Goal: Transaction & Acquisition: Purchase product/service

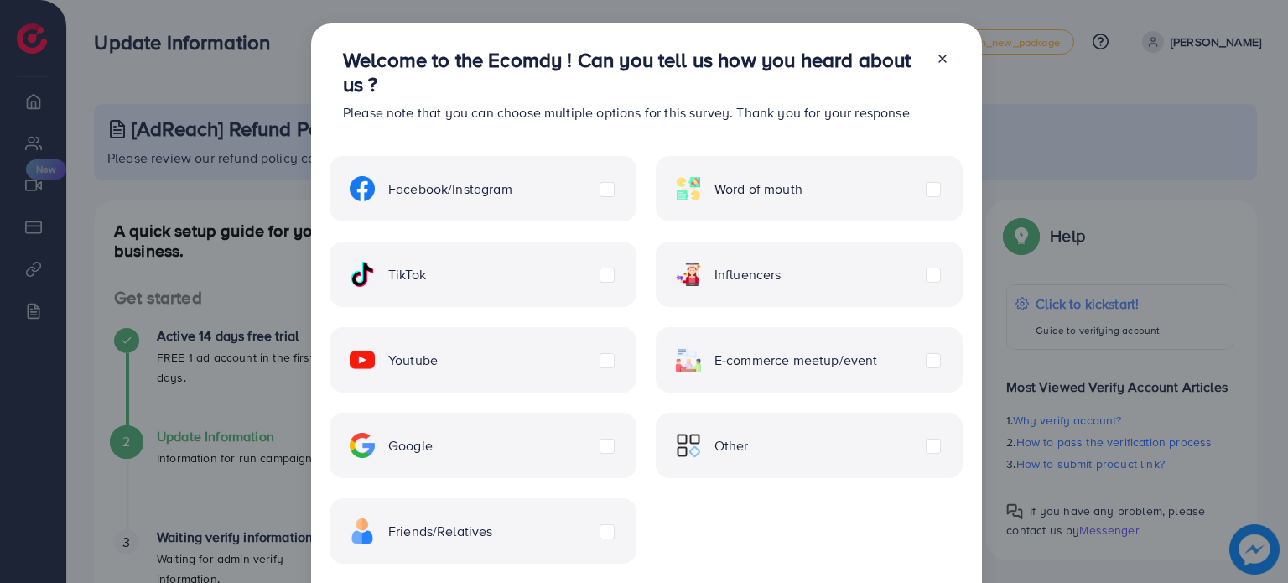
click at [943, 60] on icon at bounding box center [942, 58] width 13 height 13
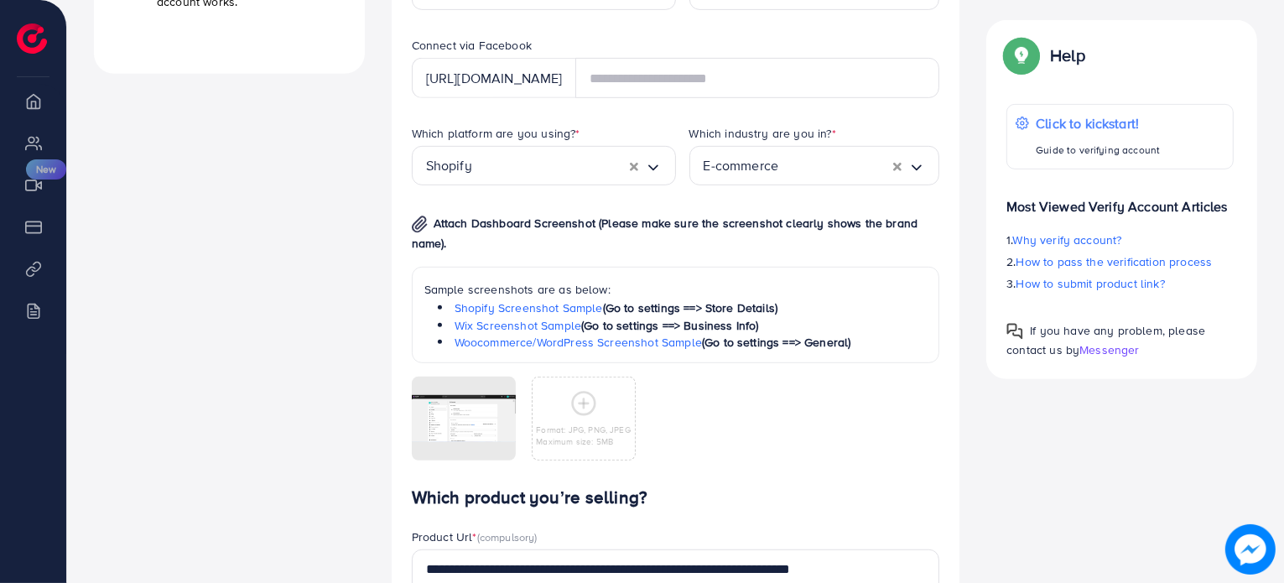
scroll to position [839, 0]
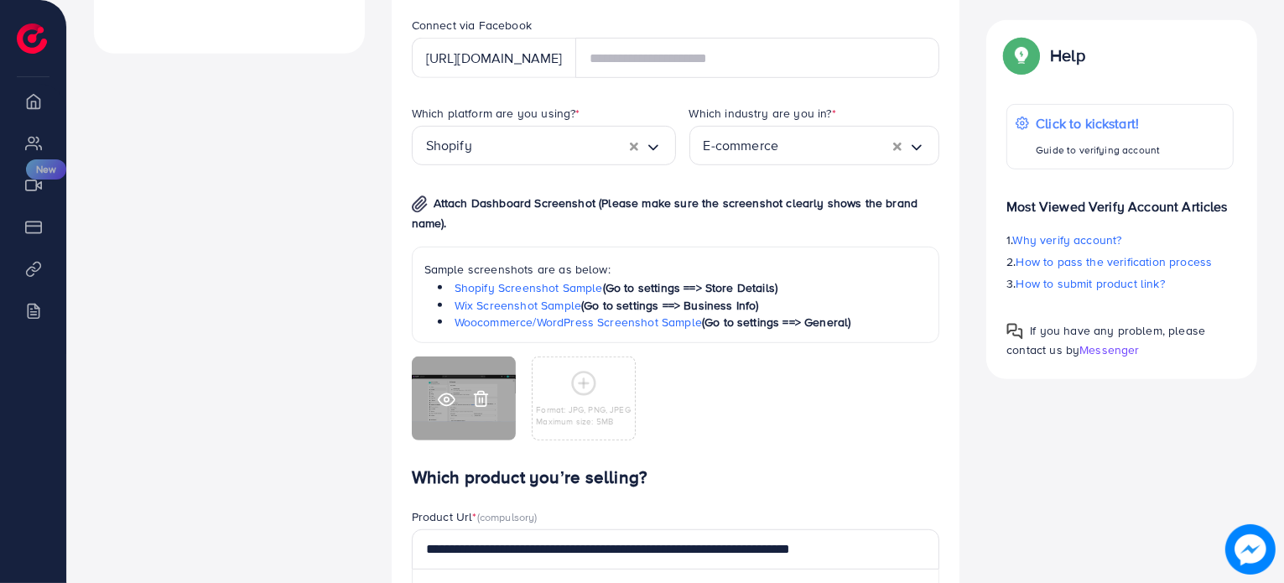
click at [449, 402] on icon at bounding box center [447, 400] width 18 height 18
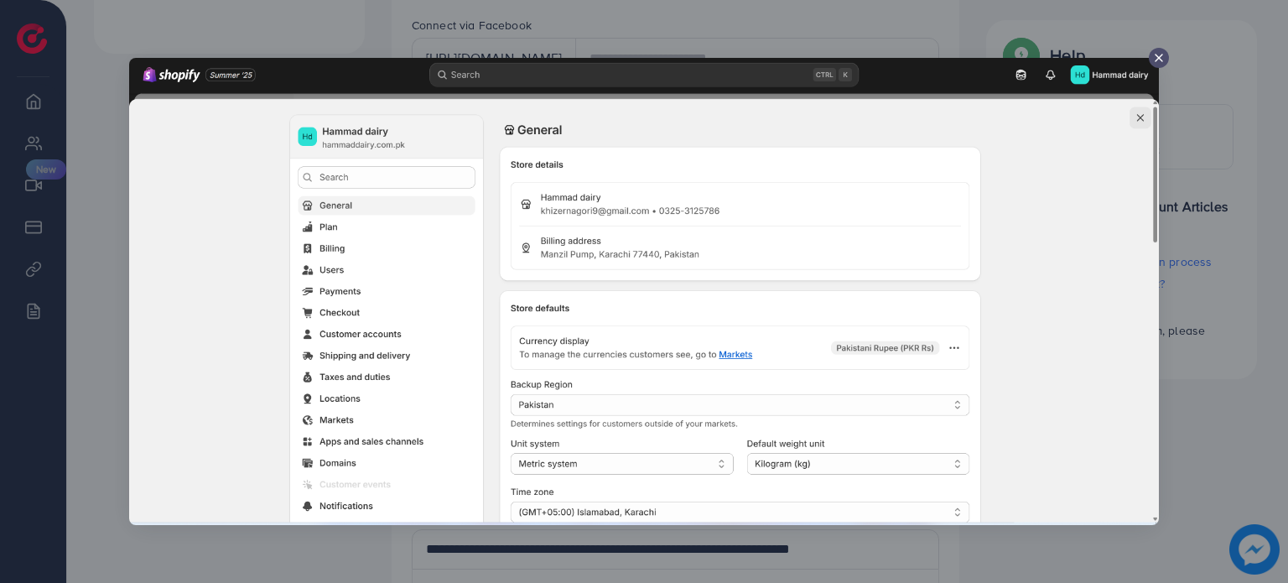
click at [1159, 62] on icon at bounding box center [1158, 57] width 13 height 13
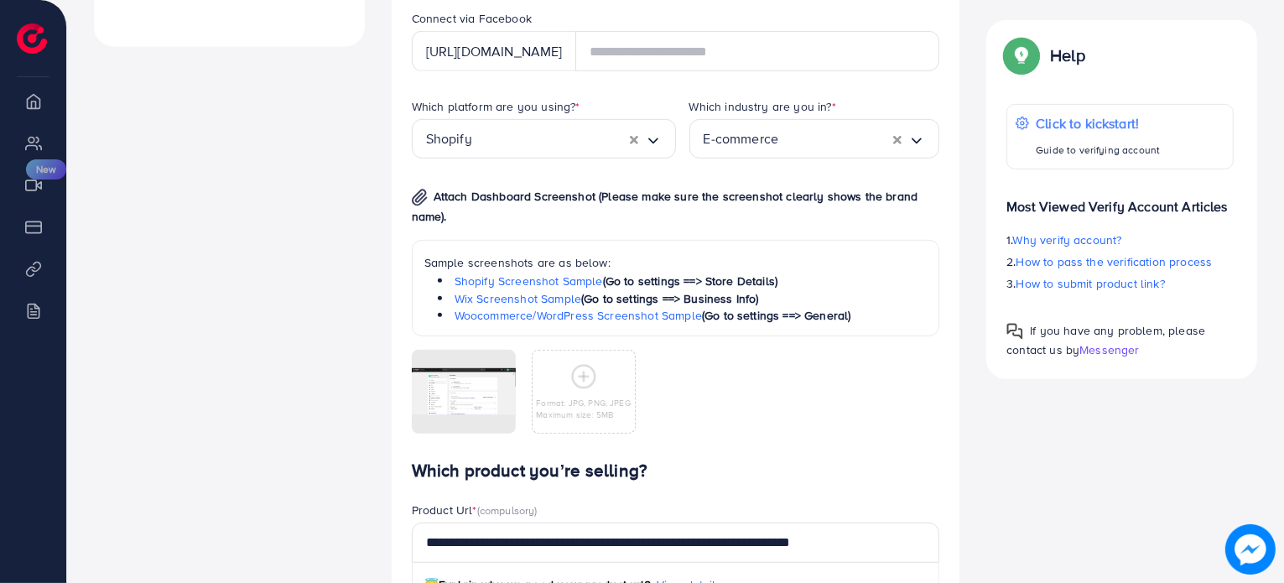
scroll to position [1090, 0]
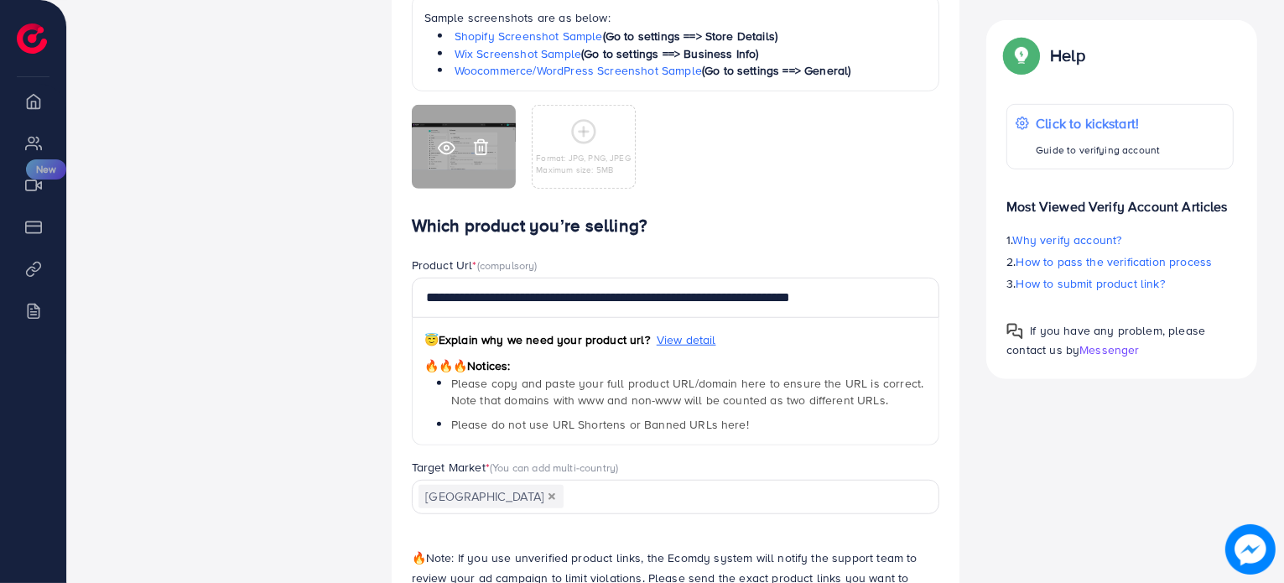
click at [446, 148] on icon at bounding box center [447, 148] width 18 height 18
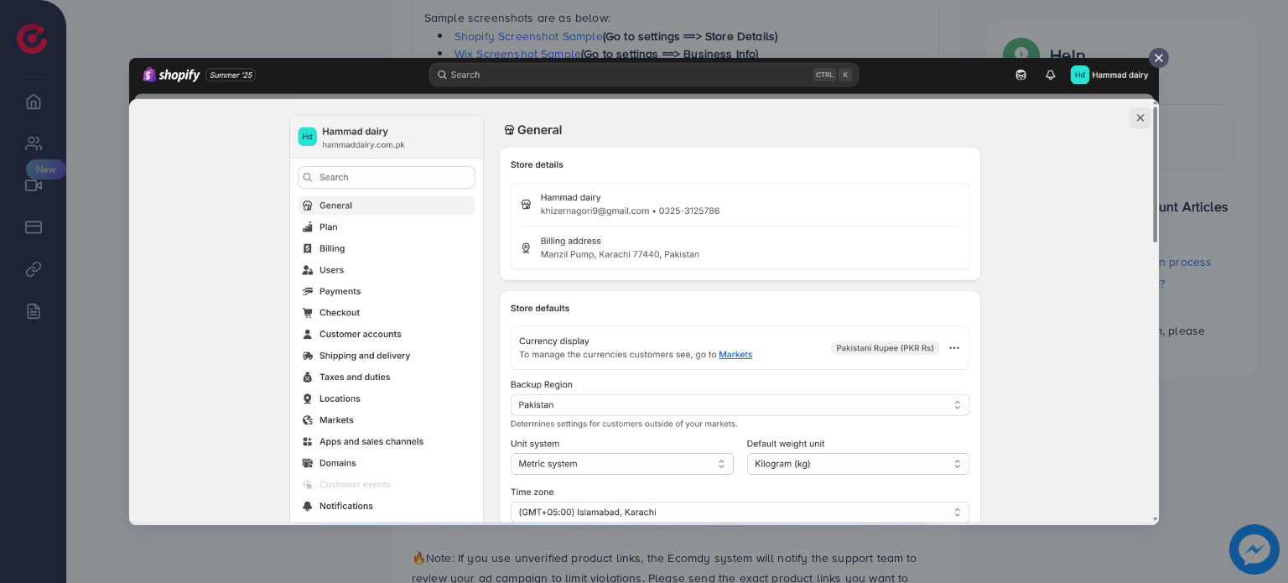
click at [1154, 55] on icon at bounding box center [1158, 57] width 13 height 13
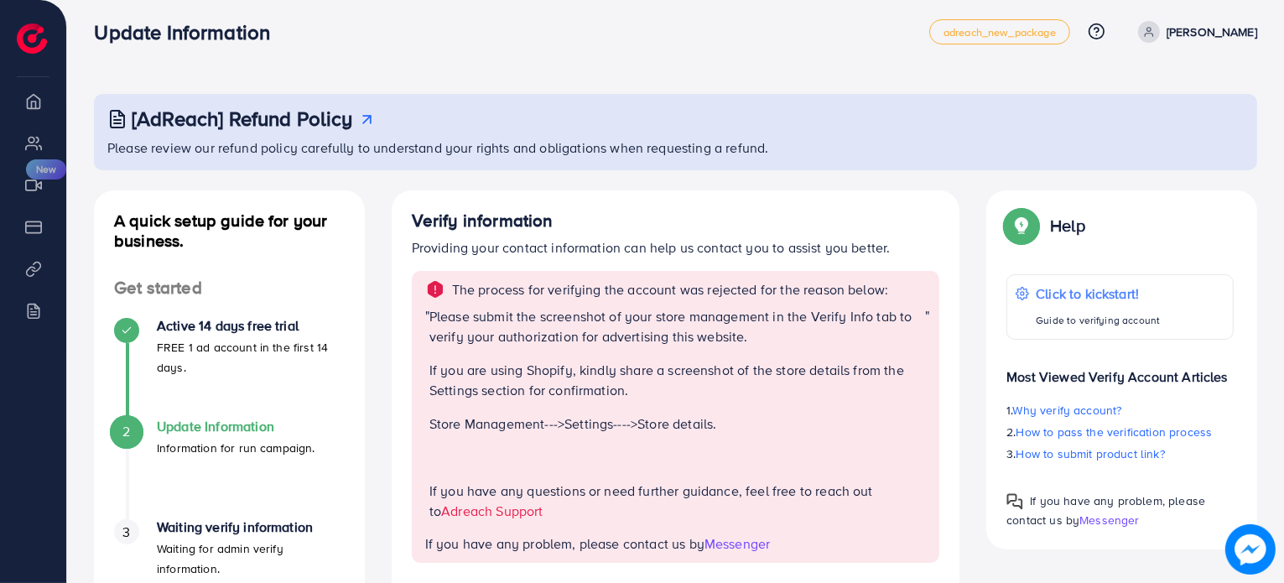
scroll to position [0, 0]
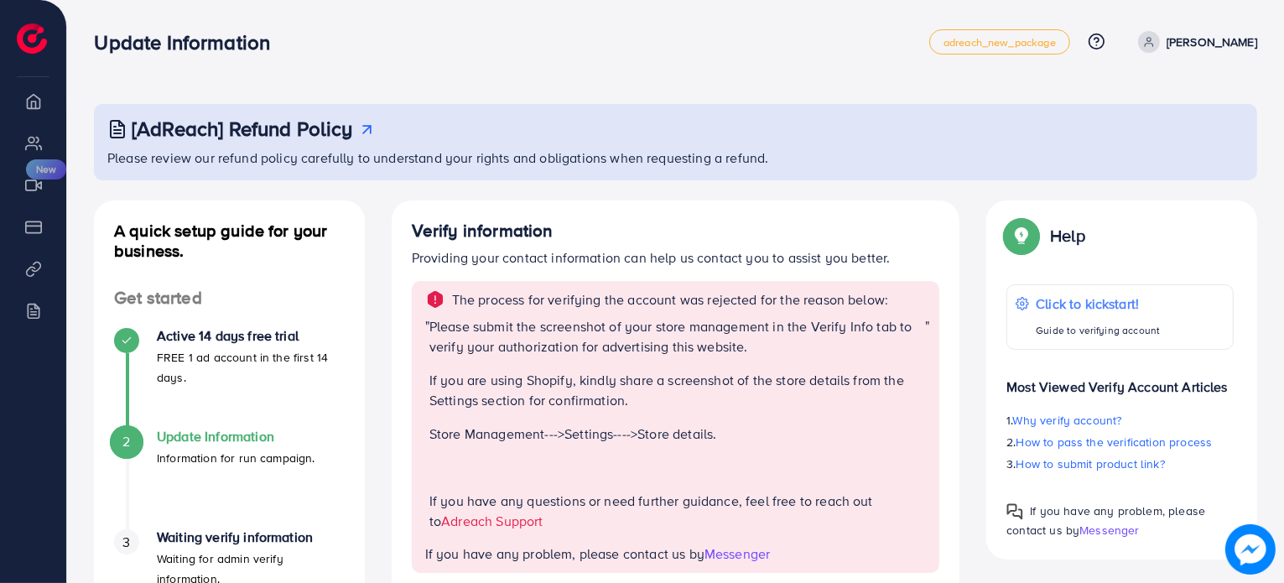
click at [1183, 37] on p "[PERSON_NAME]" at bounding box center [1211, 42] width 91 height 20
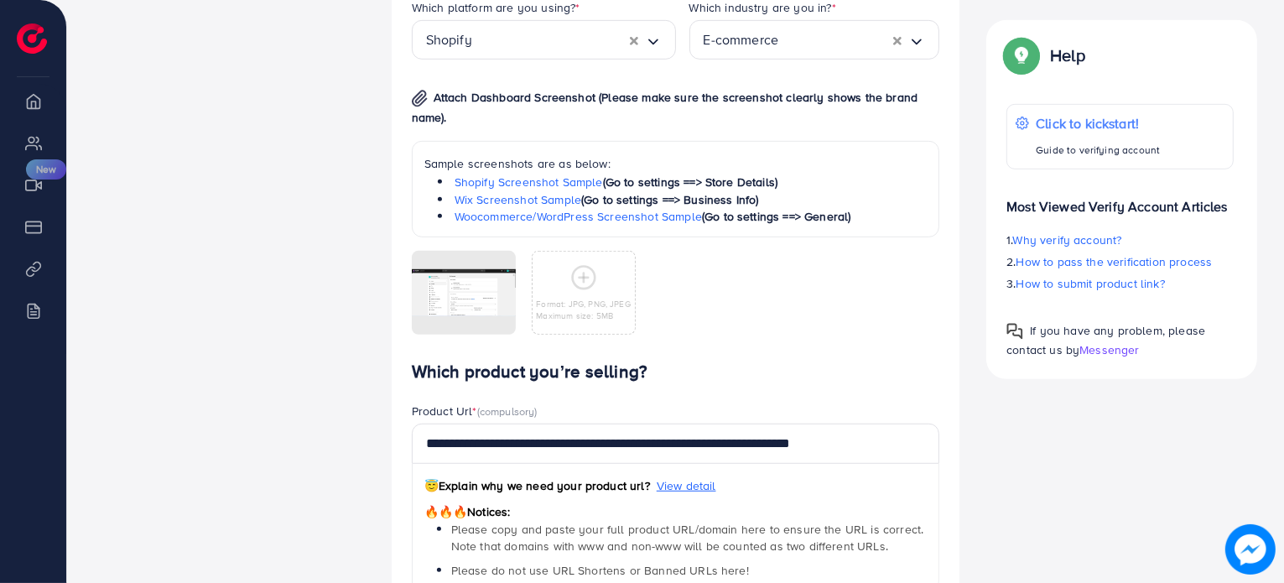
scroll to position [1006, 0]
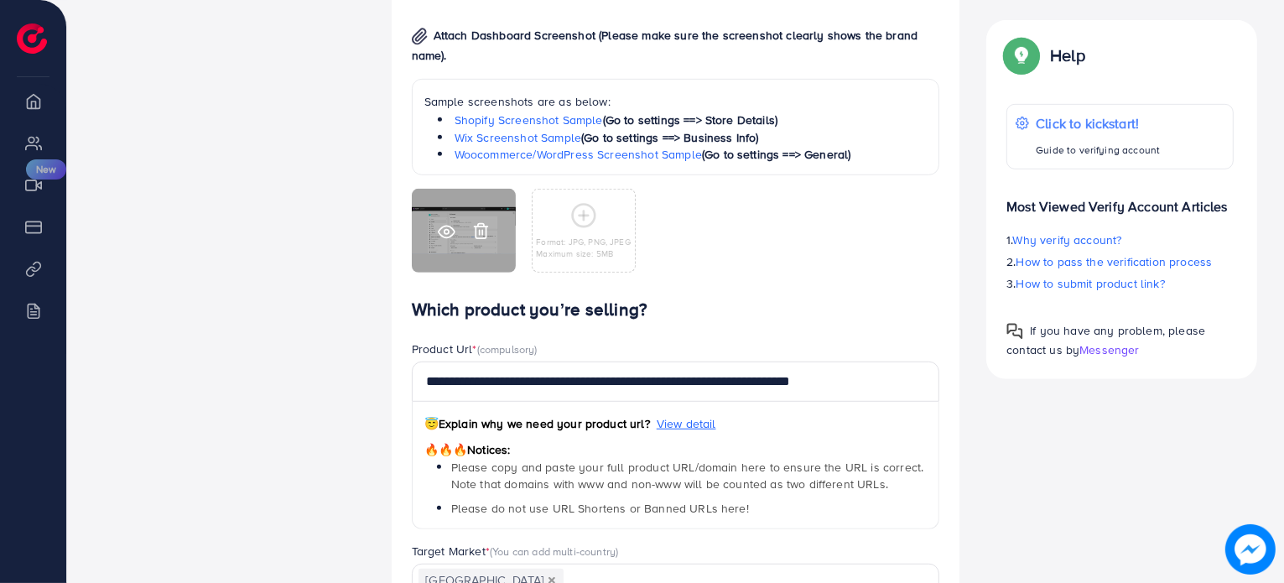
click at [448, 232] on circle at bounding box center [446, 232] width 4 height 4
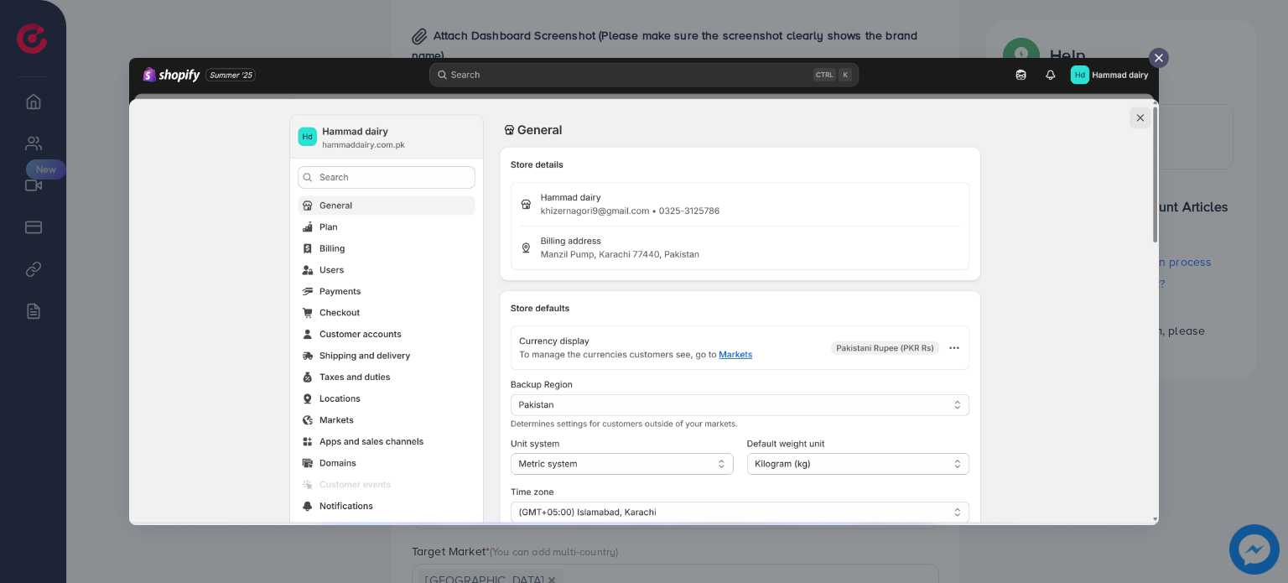
click at [1156, 53] on icon at bounding box center [1158, 57] width 13 height 13
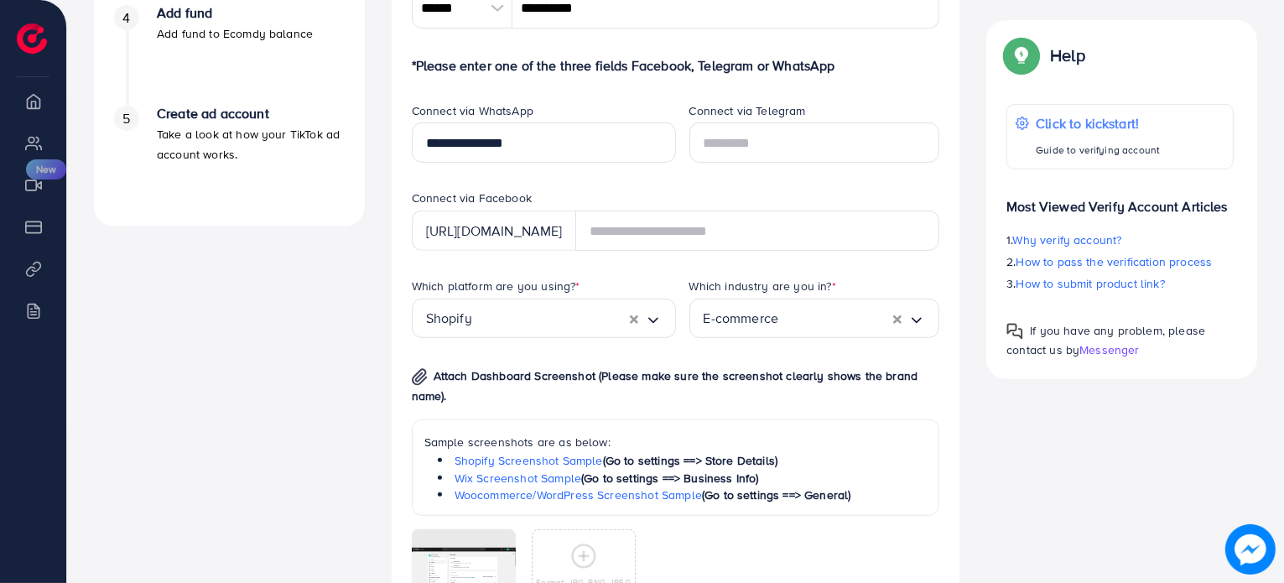
scroll to position [755, 0]
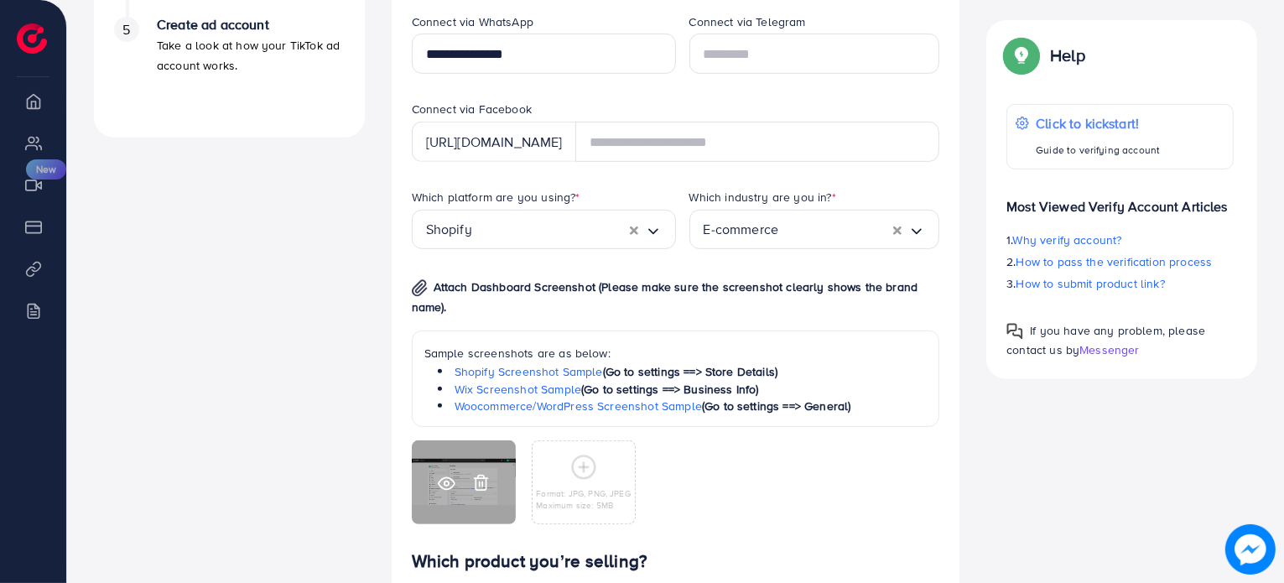
click at [487, 478] on polyline at bounding box center [480, 478] width 13 height 0
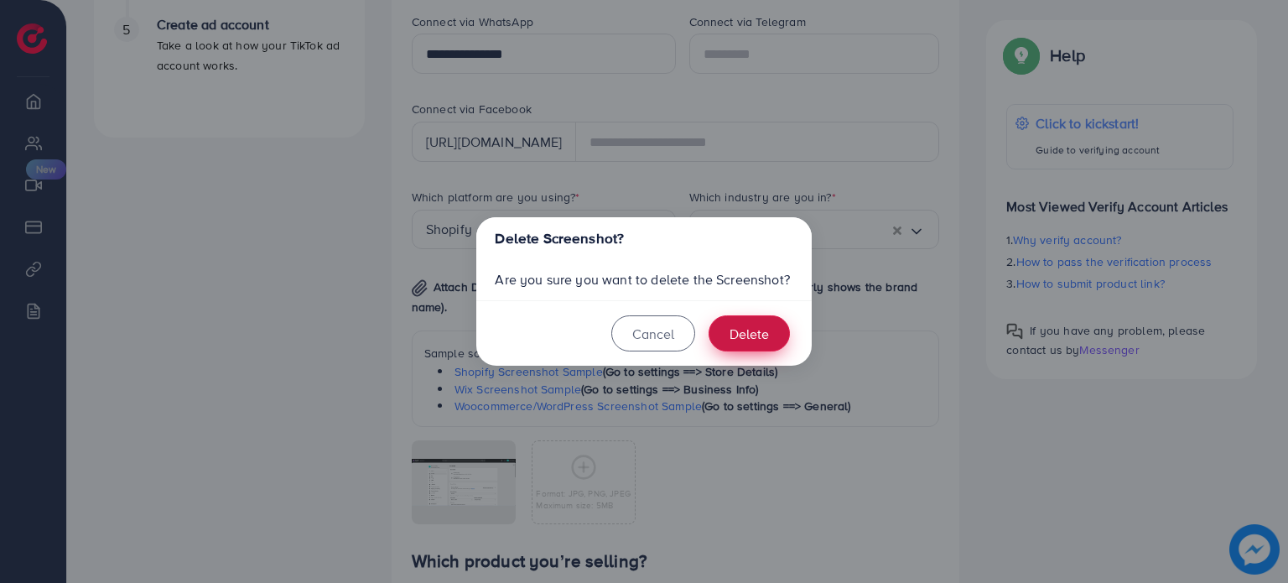
click at [740, 335] on button "Delete" at bounding box center [749, 333] width 81 height 36
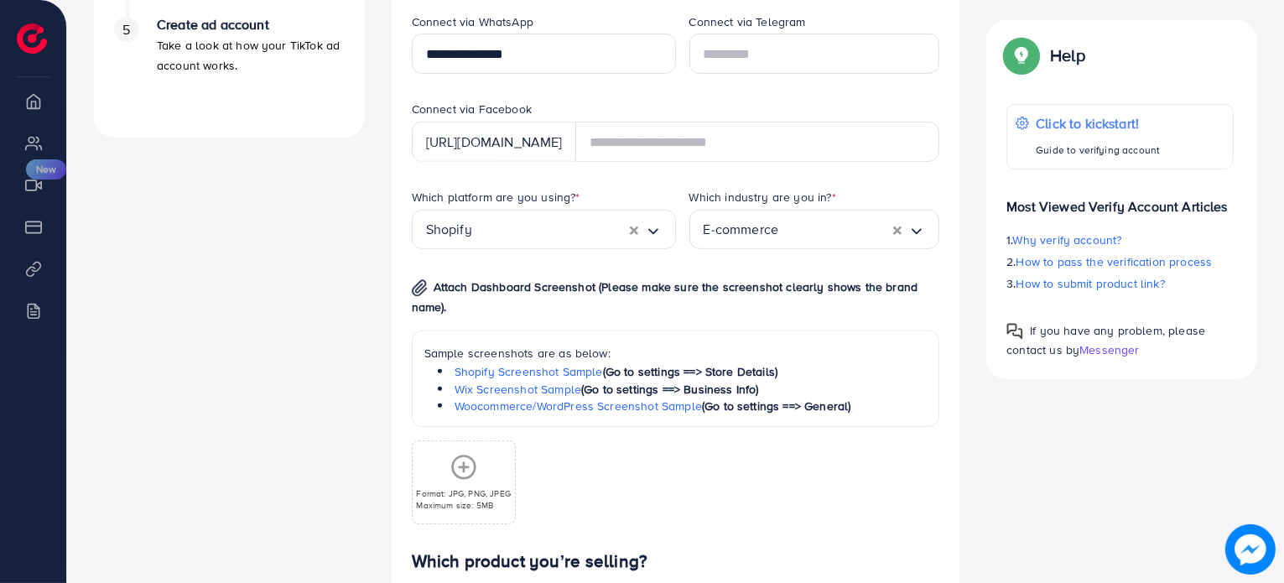
click at [465, 472] on icon at bounding box center [463, 467] width 27 height 27
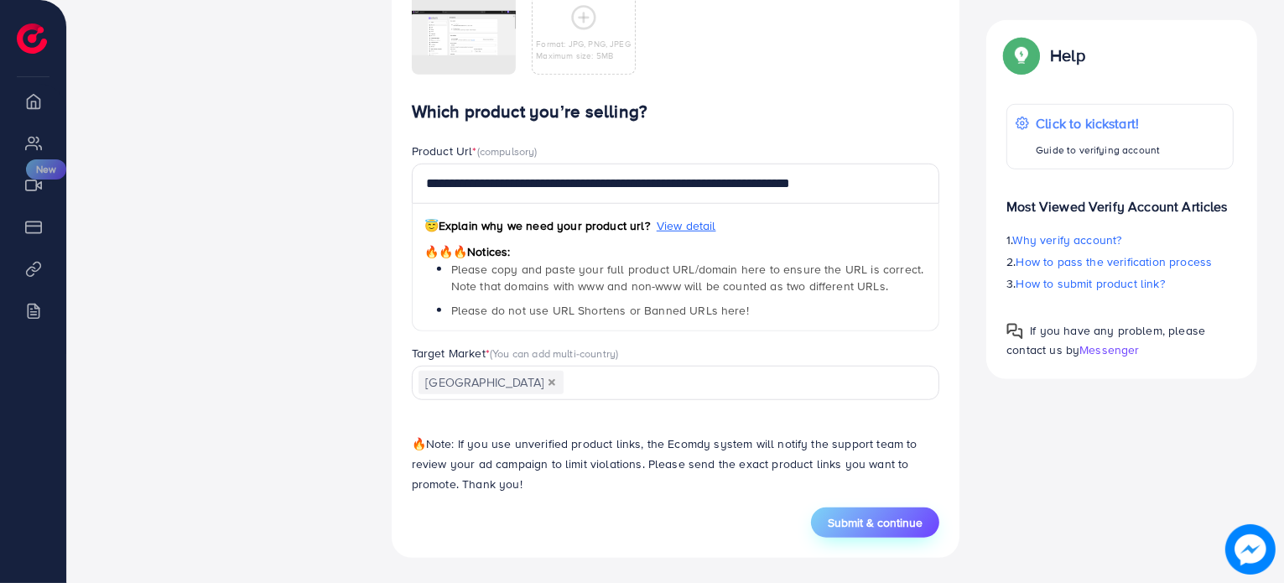
scroll to position [1204, 0]
click at [879, 510] on button "Submit & continue" at bounding box center [875, 522] width 128 height 30
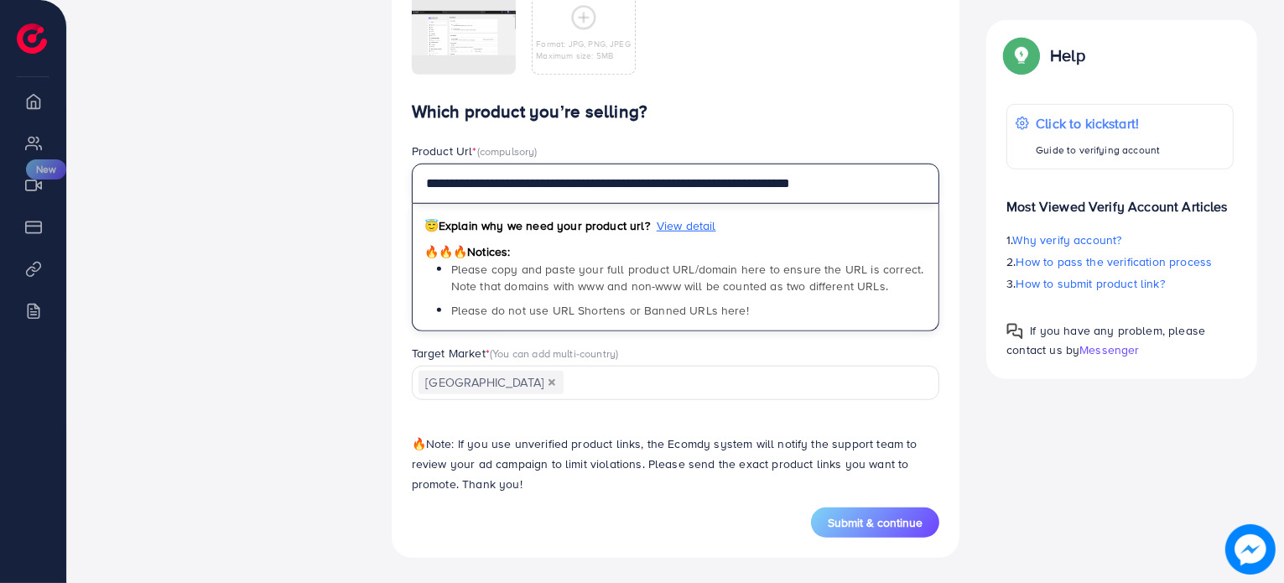
click at [865, 177] on input "**********" at bounding box center [676, 184] width 528 height 40
click at [632, 187] on input "**********" at bounding box center [676, 184] width 528 height 40
paste input "text"
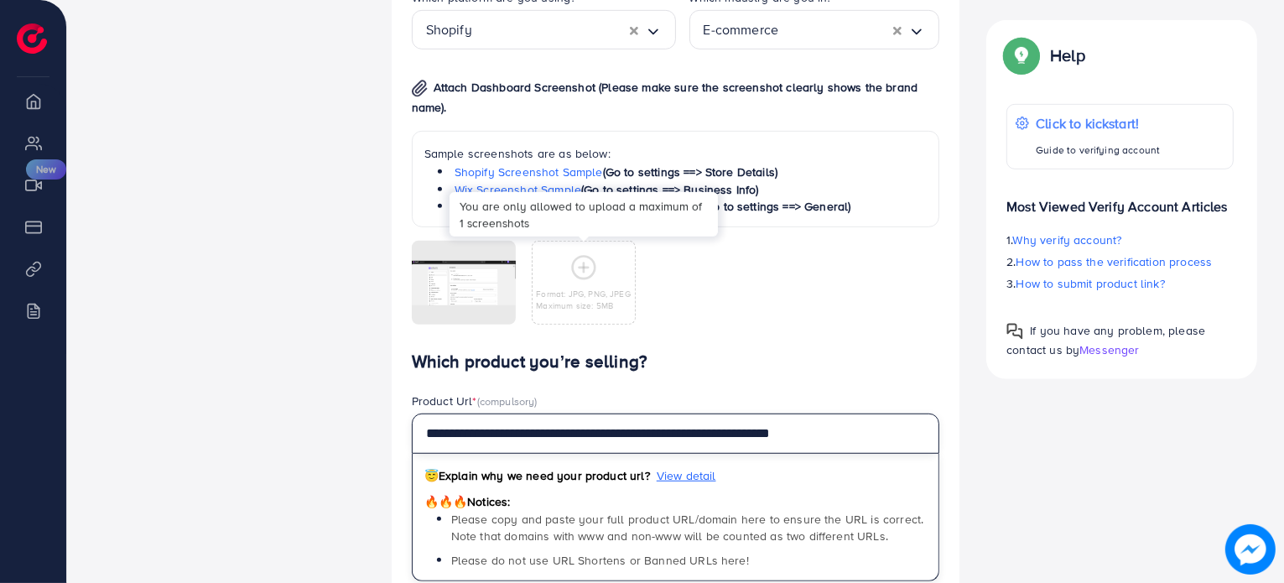
scroll to position [953, 0]
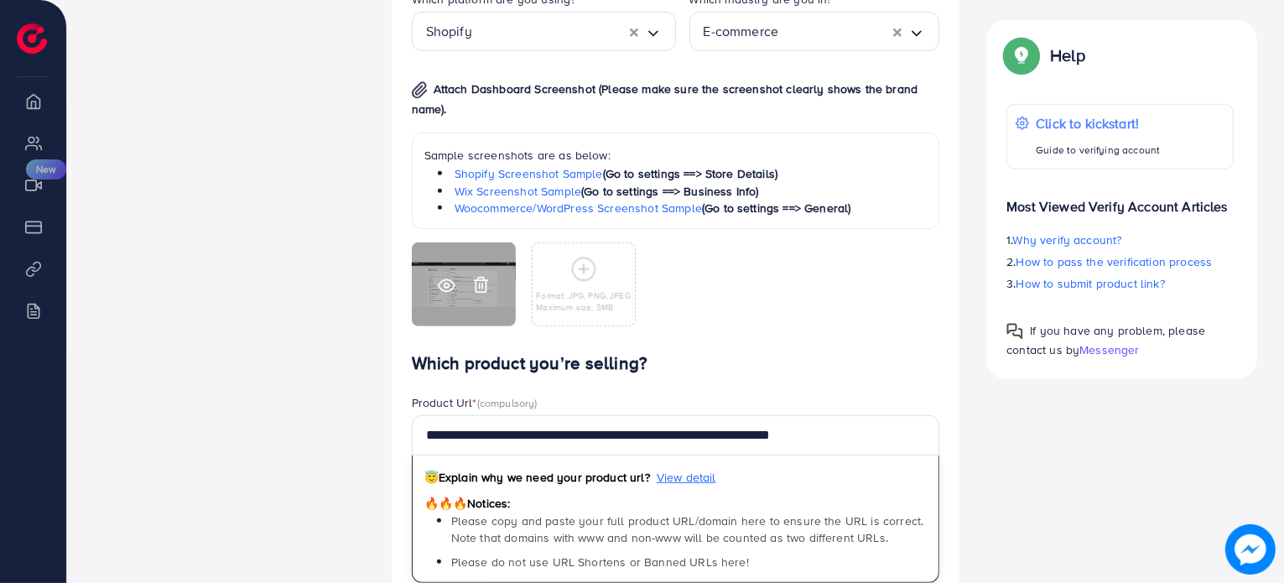
click at [446, 285] on icon at bounding box center [447, 286] width 18 height 18
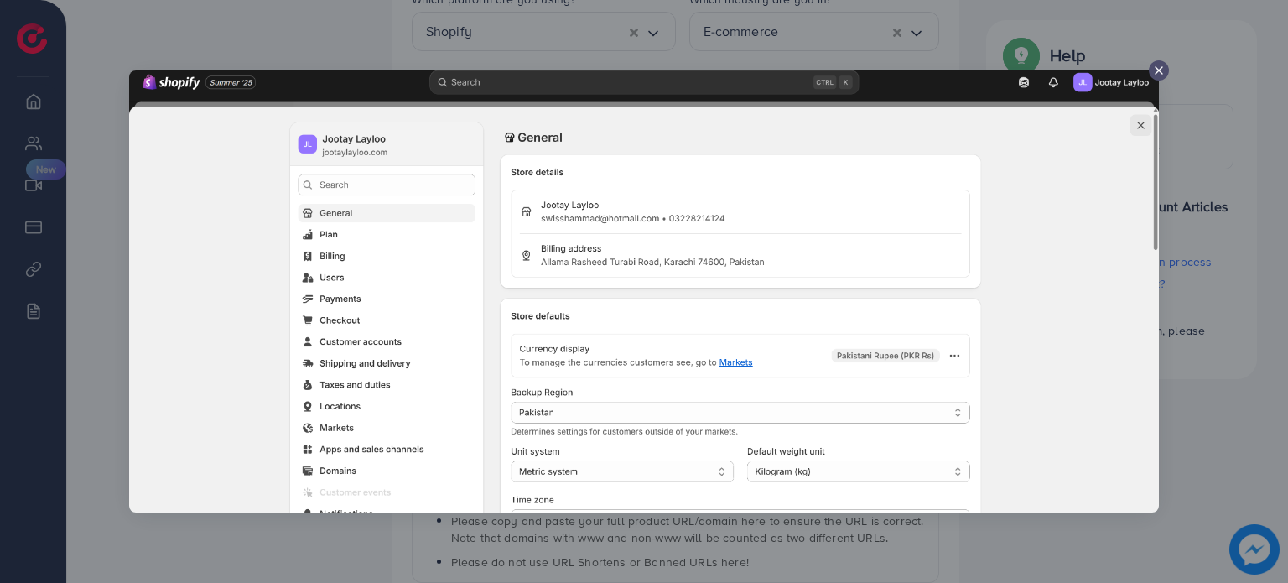
click at [1152, 68] on div at bounding box center [1159, 70] width 20 height 20
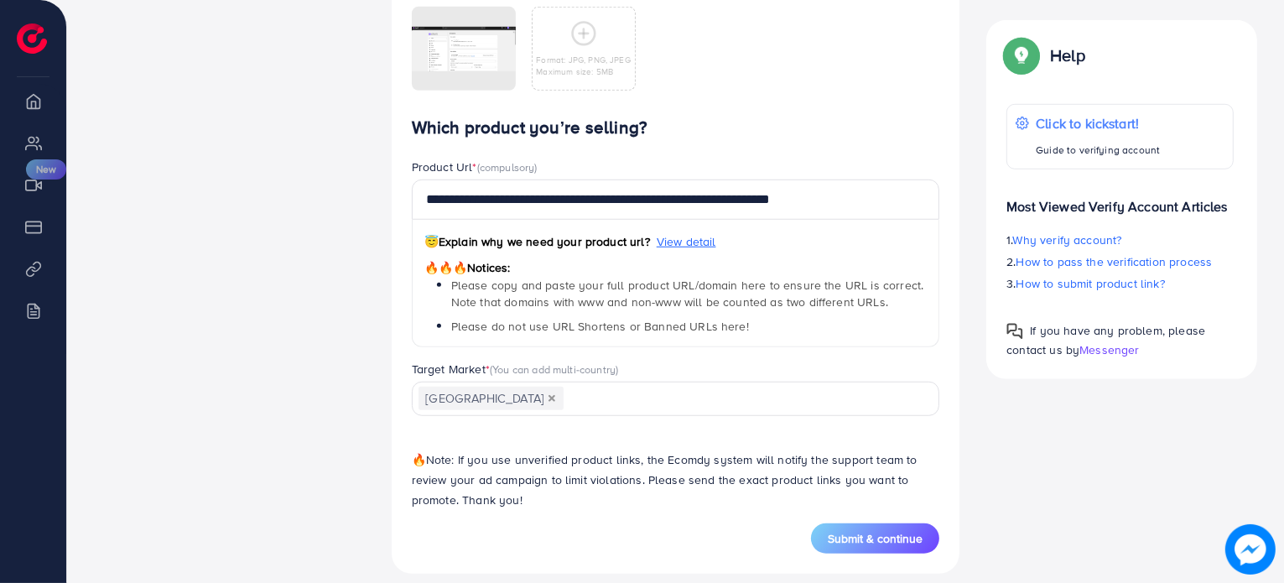
scroll to position [1204, 0]
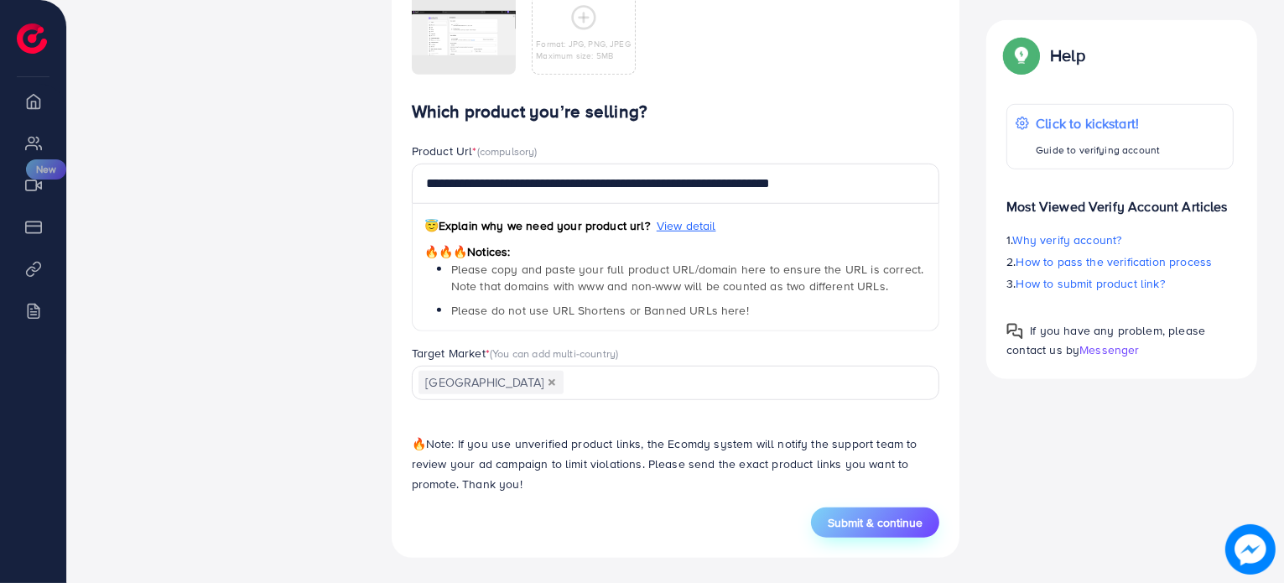
click at [903, 517] on span "Submit & continue" at bounding box center [875, 522] width 95 height 17
type input "**********"
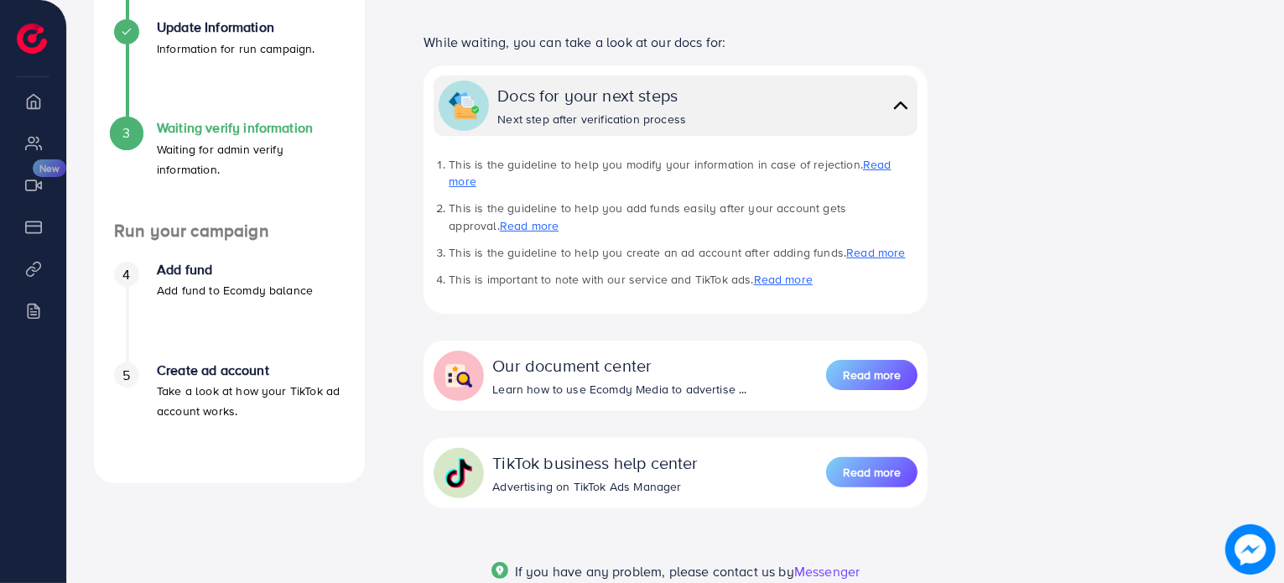
scroll to position [488, 0]
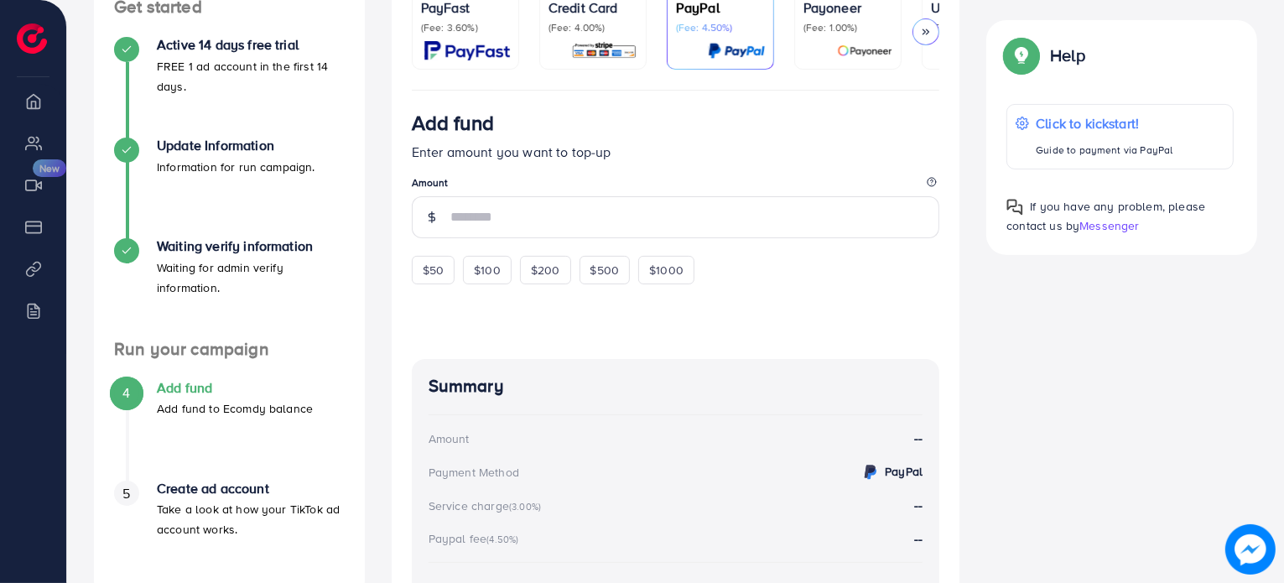
scroll to position [252, 0]
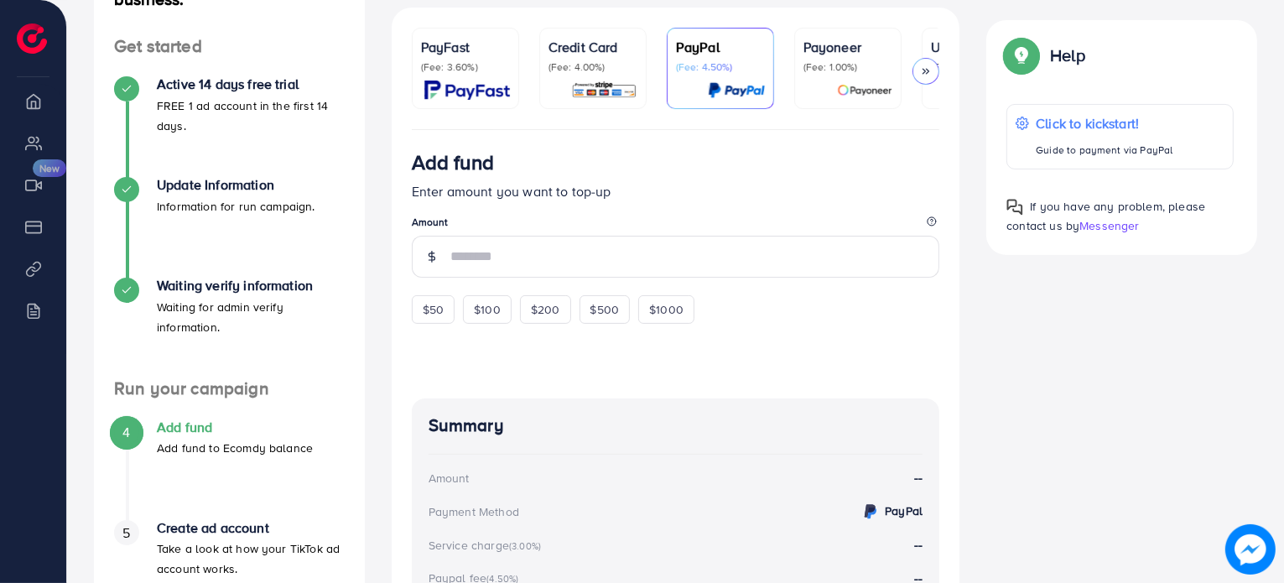
click at [925, 70] on icon at bounding box center [926, 71] width 12 height 12
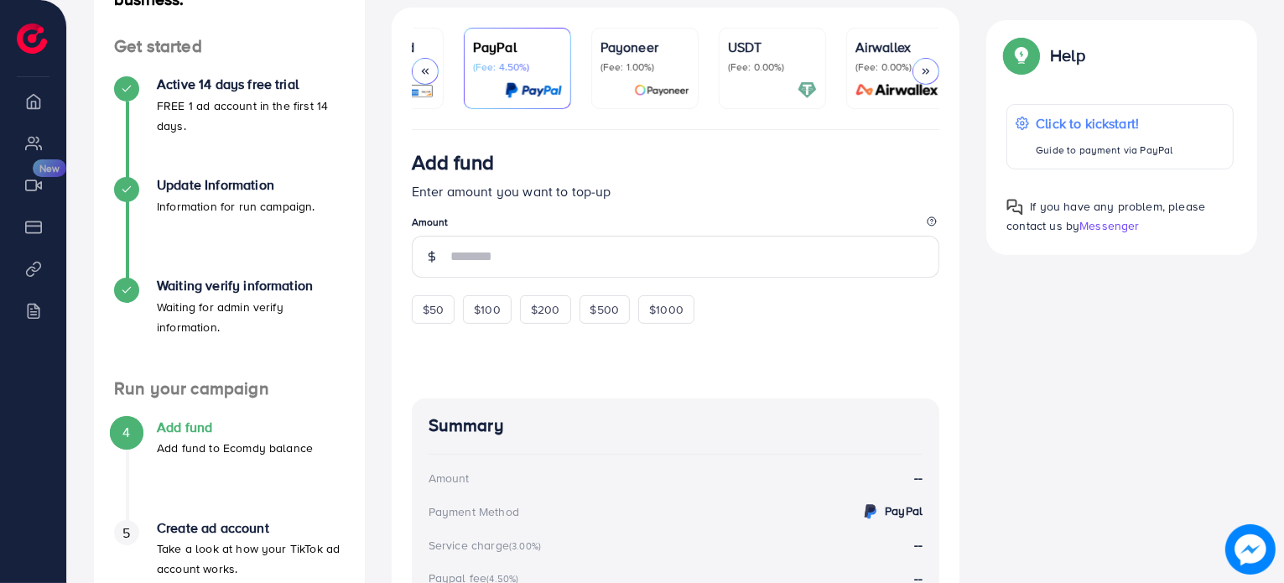
scroll to position [0, 216]
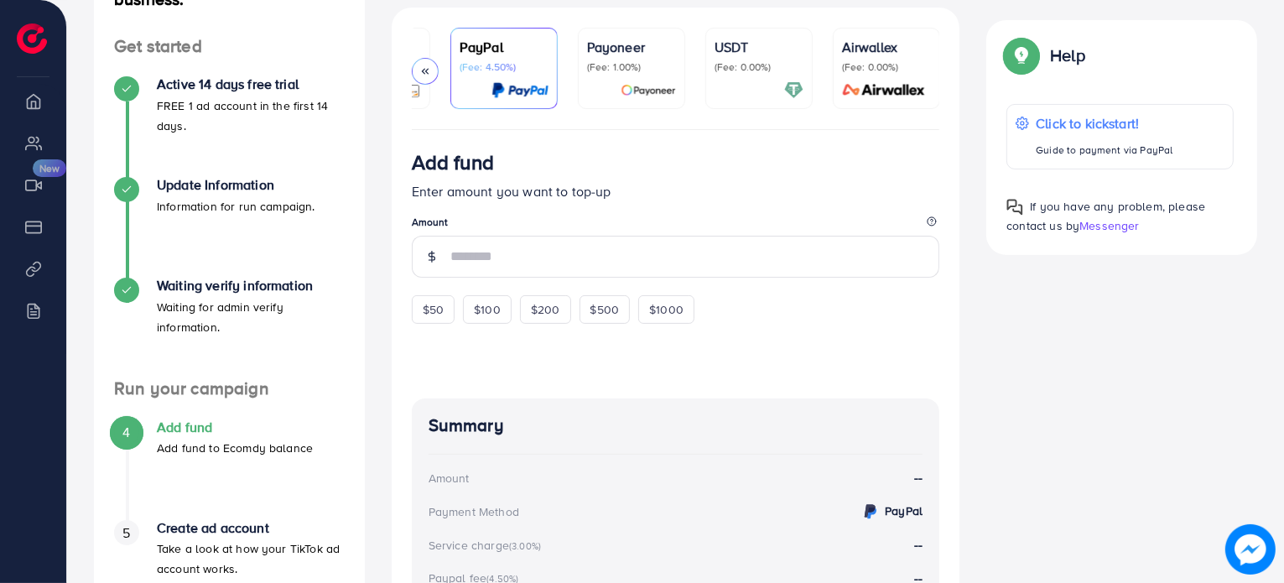
click at [730, 68] on p "(Fee: 0.00%)" at bounding box center [758, 66] width 89 height 13
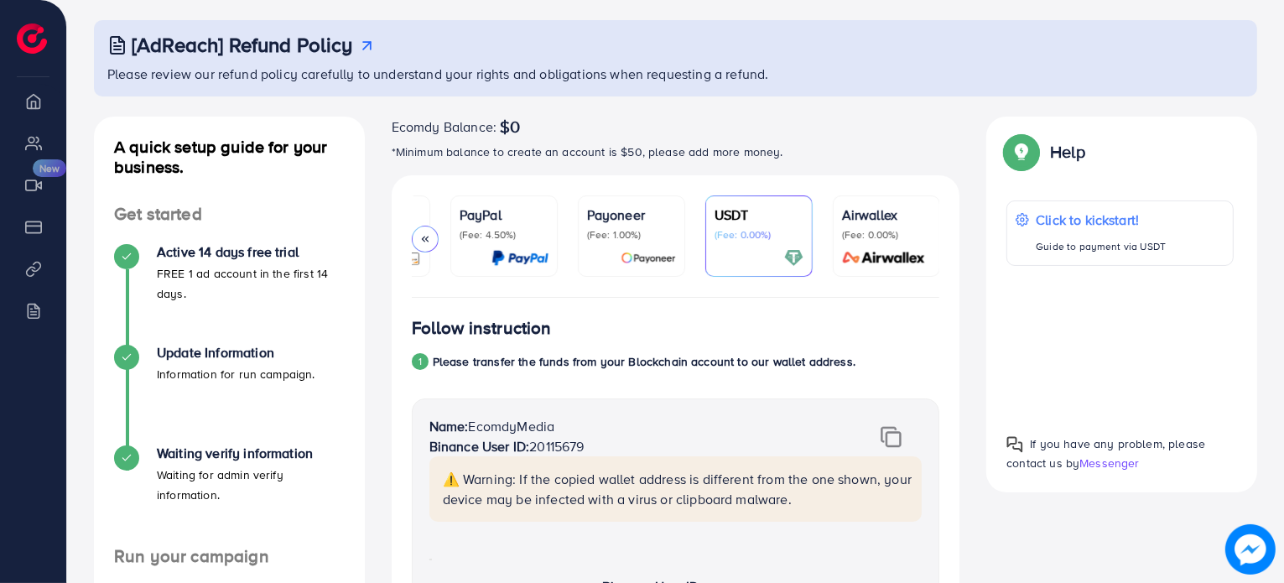
scroll to position [252, 0]
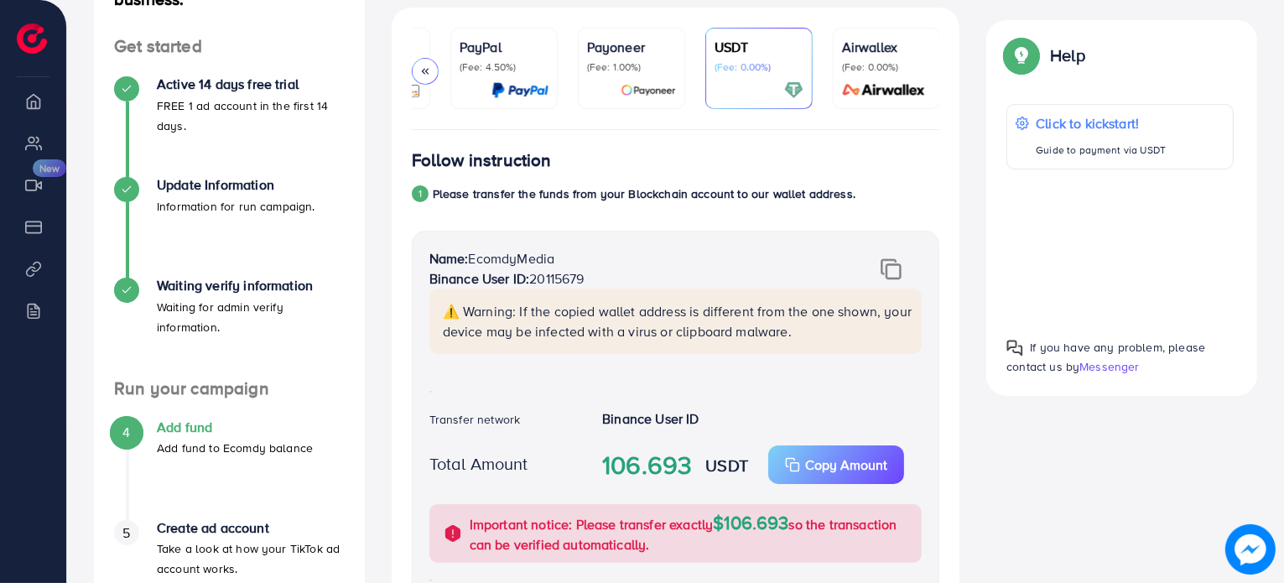
click at [890, 274] on img at bounding box center [890, 269] width 21 height 22
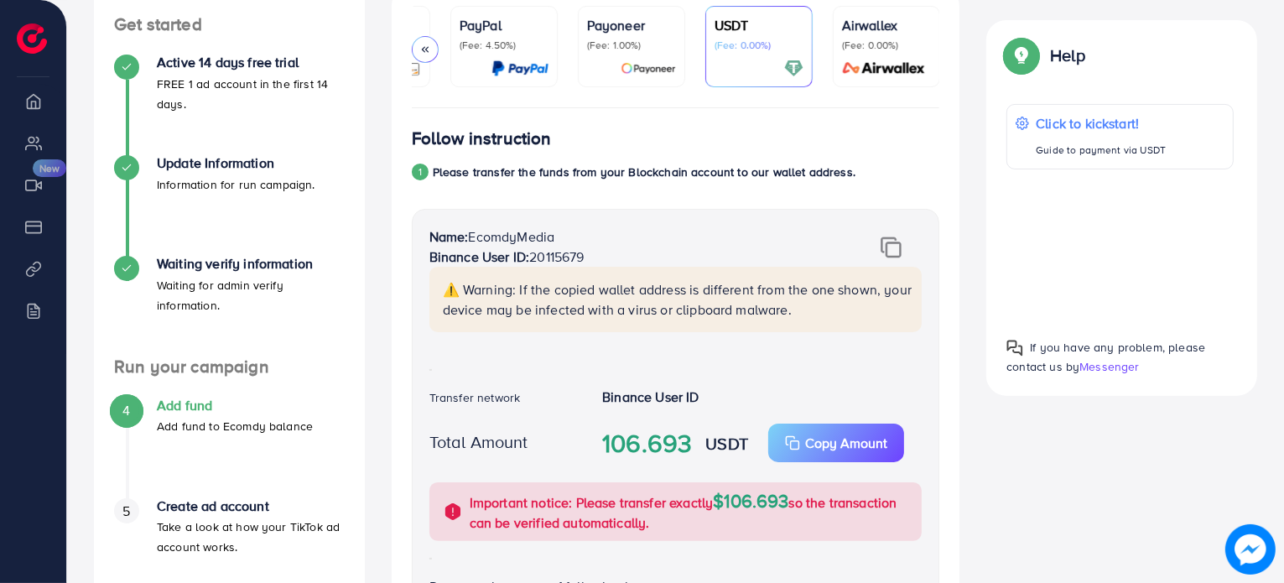
scroll to position [262, 0]
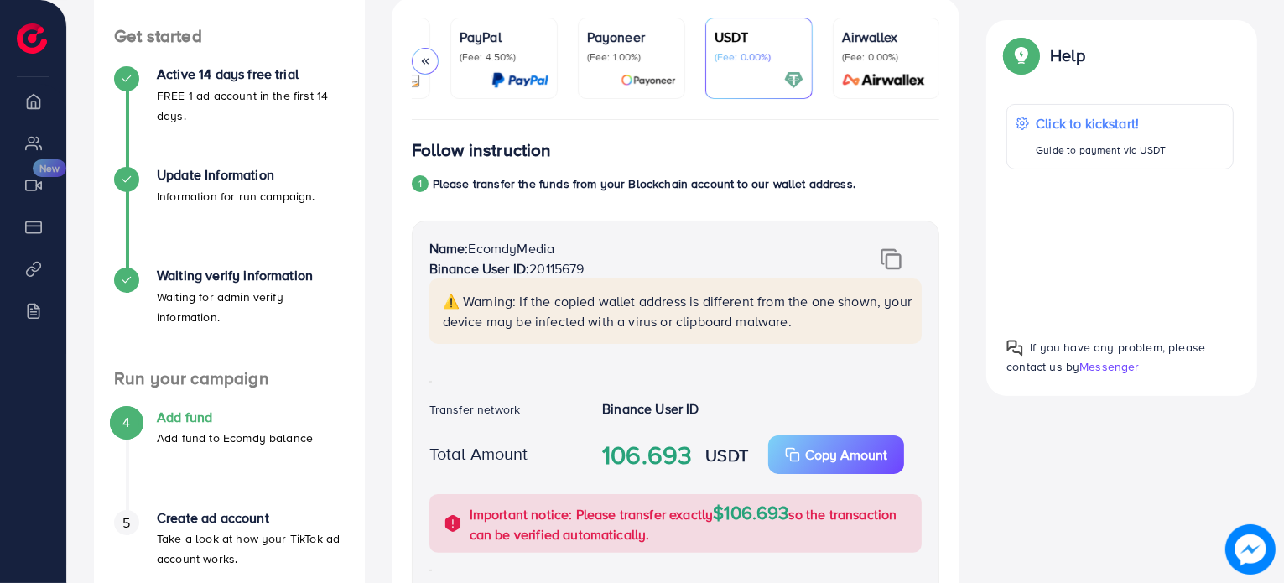
drag, startPoint x: 737, startPoint y: 122, endPoint x: 663, endPoint y: 125, distance: 73.8
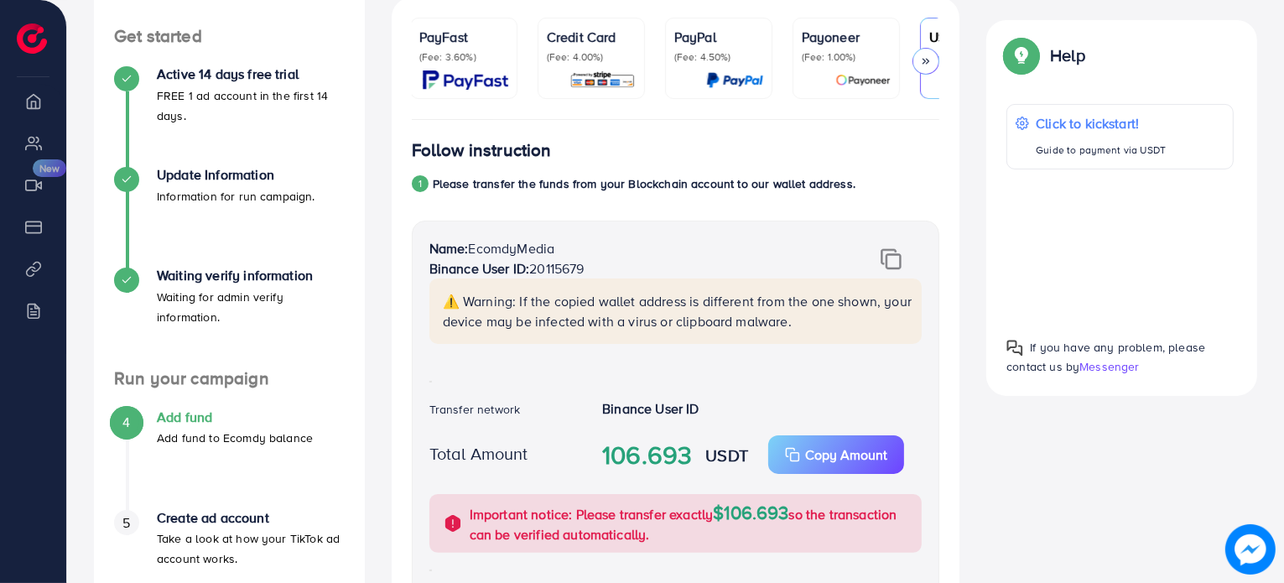
scroll to position [0, 0]
click at [458, 67] on div "PayFast (Fee: 3.60%)" at bounding box center [465, 58] width 89 height 63
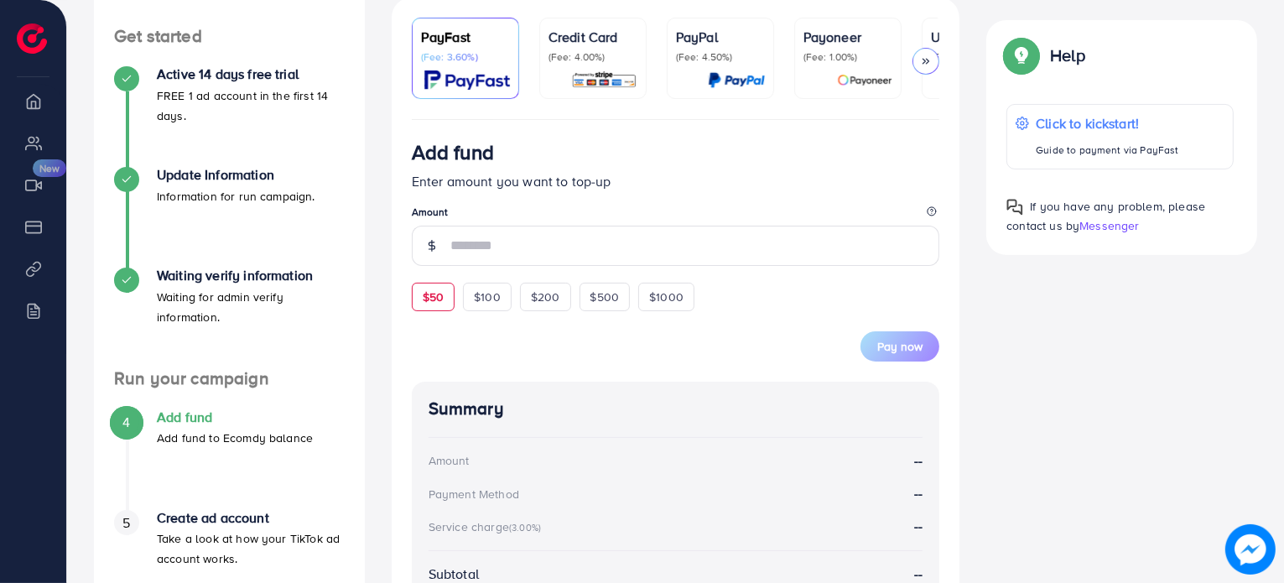
click at [438, 305] on span "$50" at bounding box center [433, 296] width 21 height 17
type input "**"
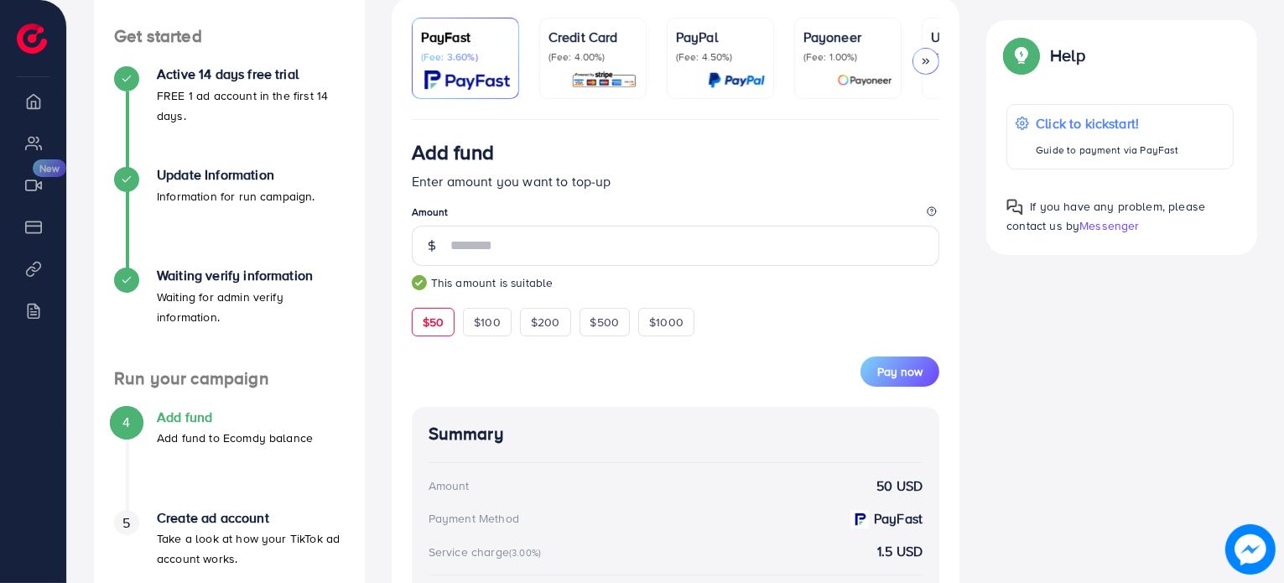
click at [920, 60] on div at bounding box center [925, 61] width 27 height 27
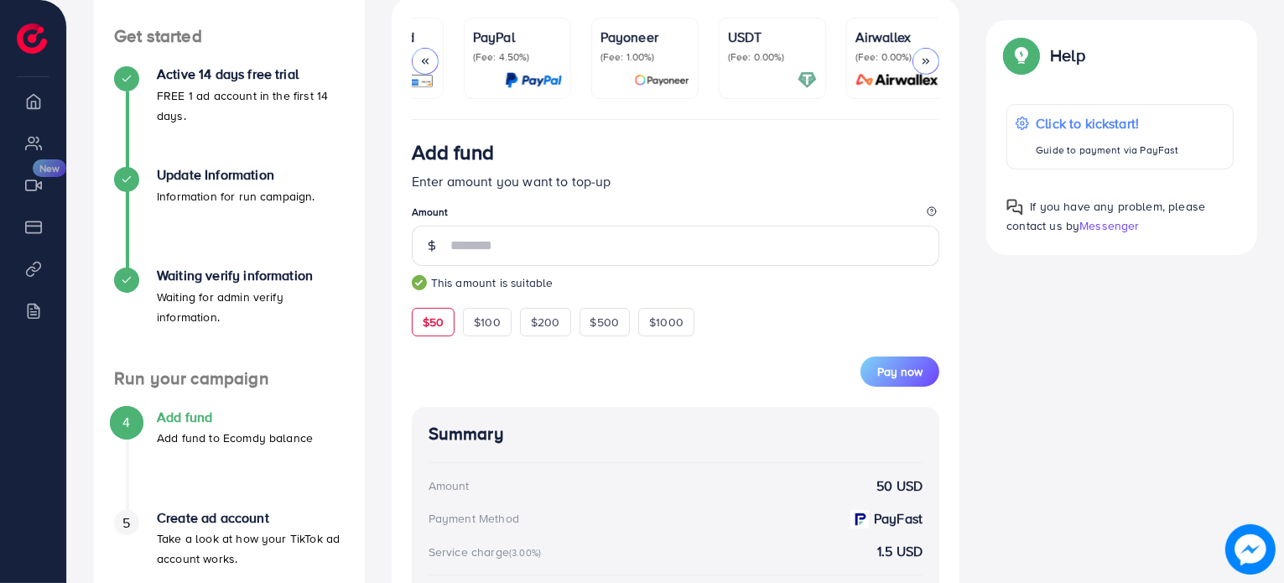
scroll to position [0, 216]
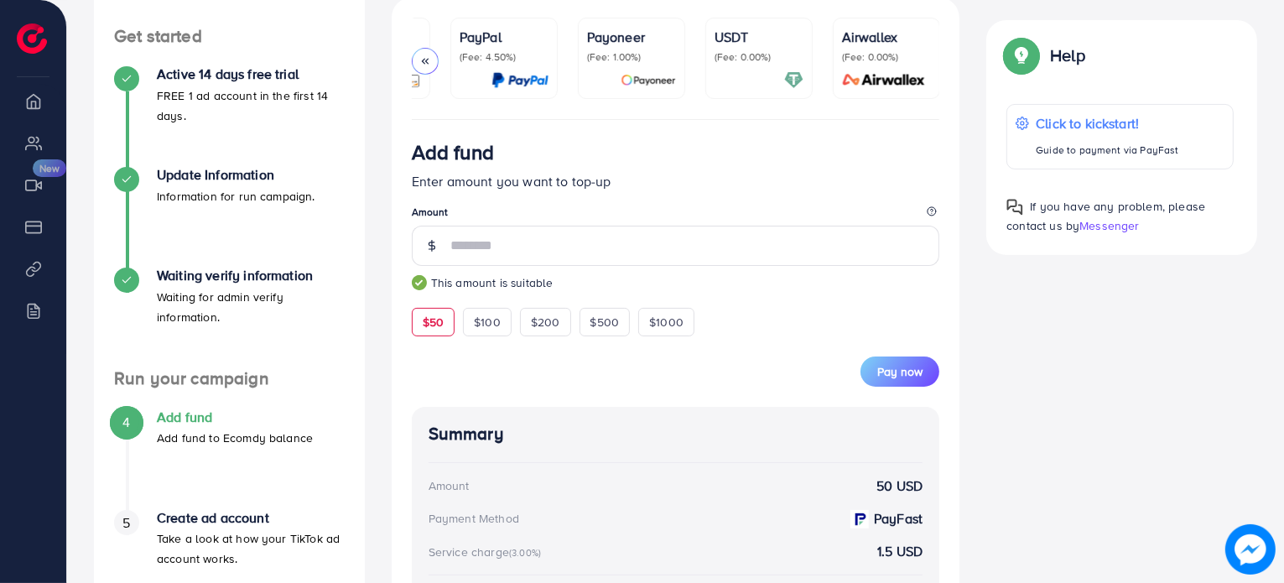
click at [708, 54] on link "USDT (Fee: 0.00%)" at bounding box center [758, 58] width 107 height 81
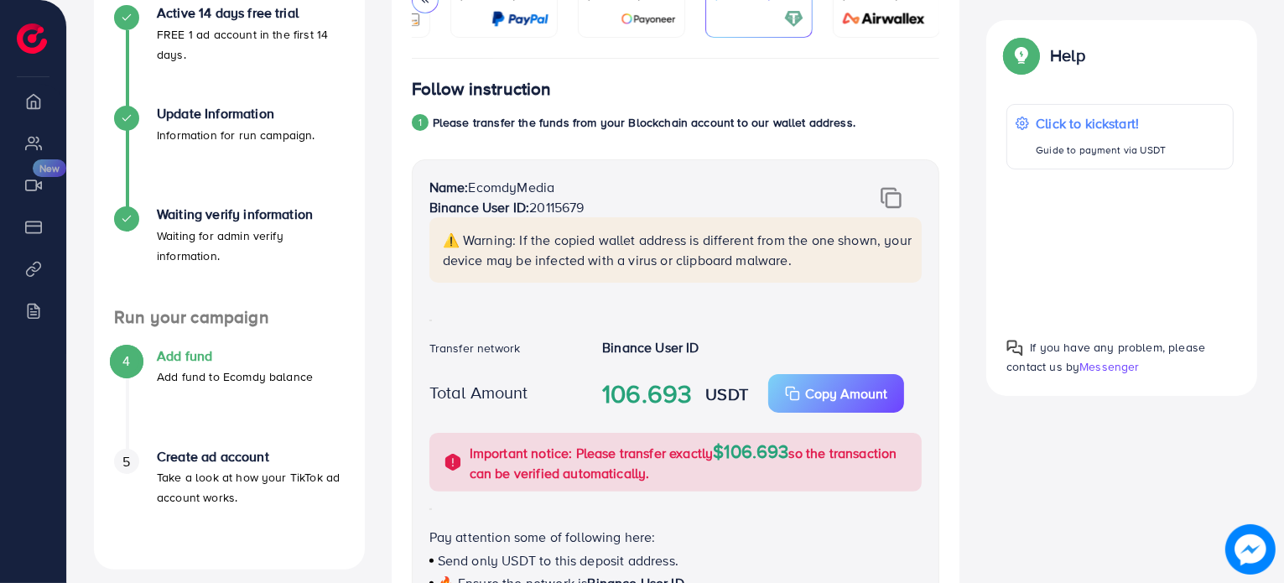
scroll to position [178, 0]
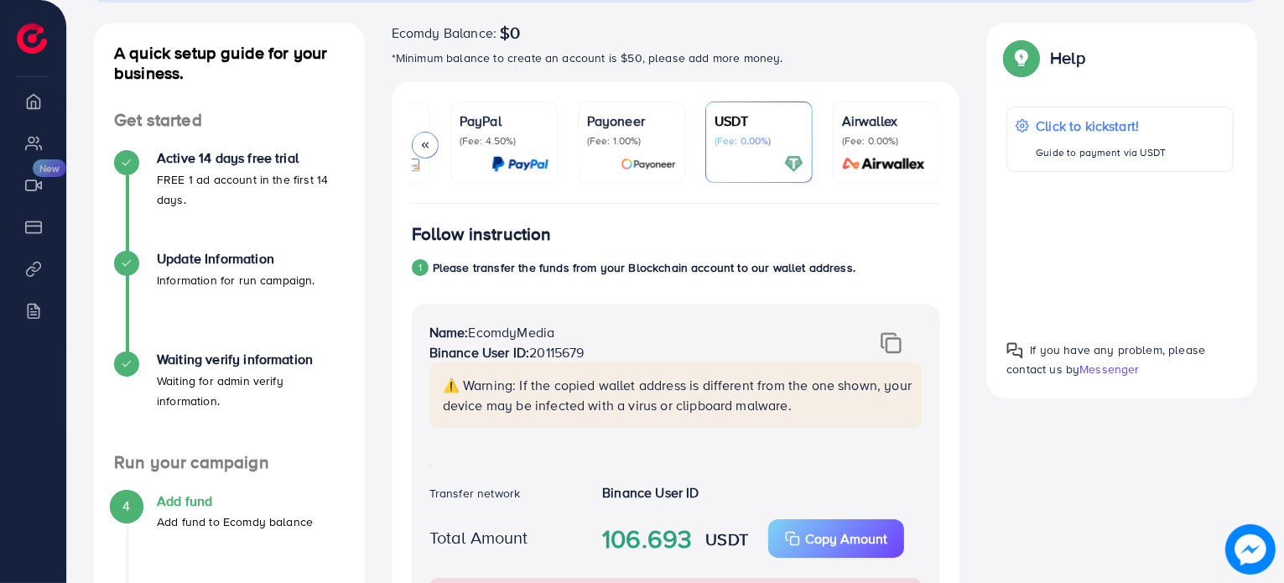
click at [436, 141] on div at bounding box center [425, 145] width 27 height 27
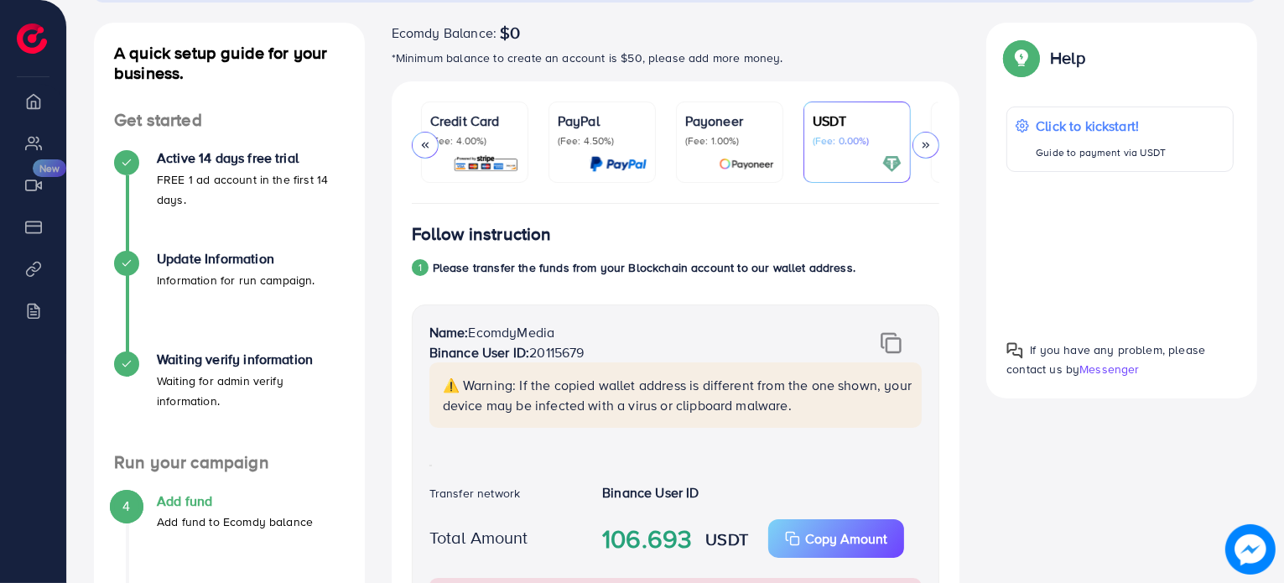
scroll to position [0, 0]
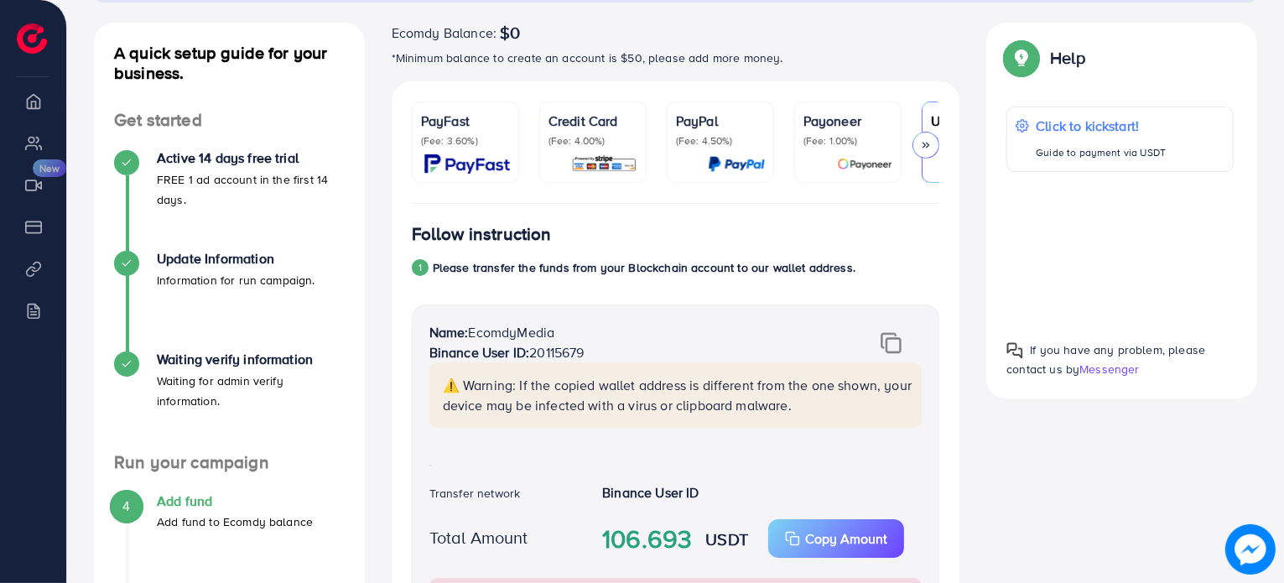
click at [458, 139] on p "(Fee: 3.60%)" at bounding box center [465, 140] width 89 height 13
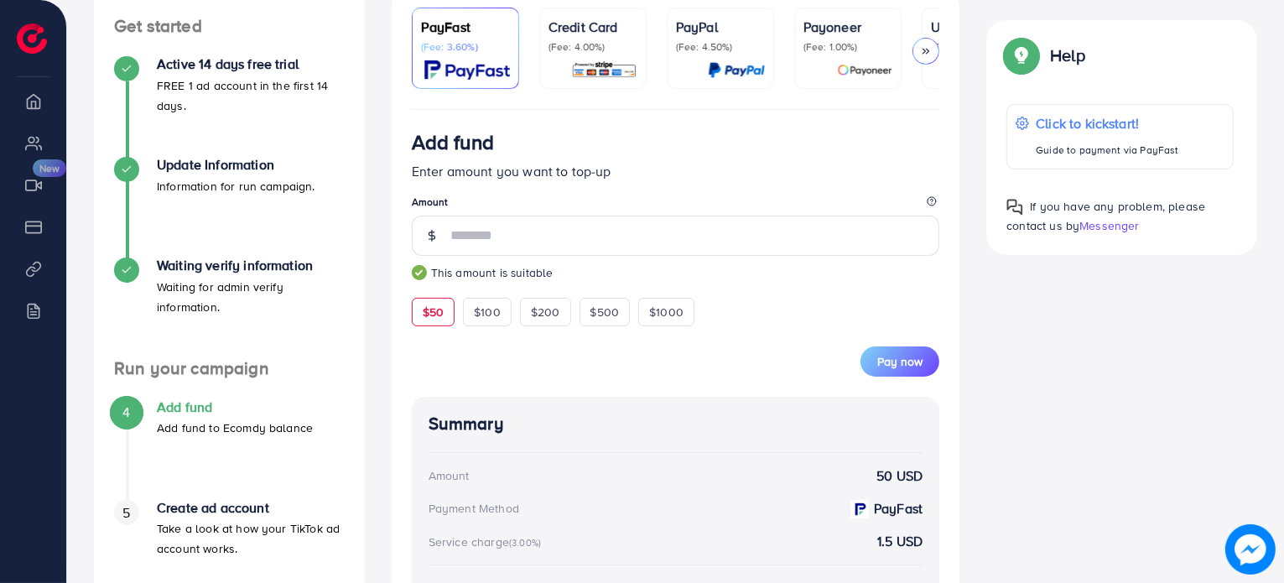
scroll to position [265, 0]
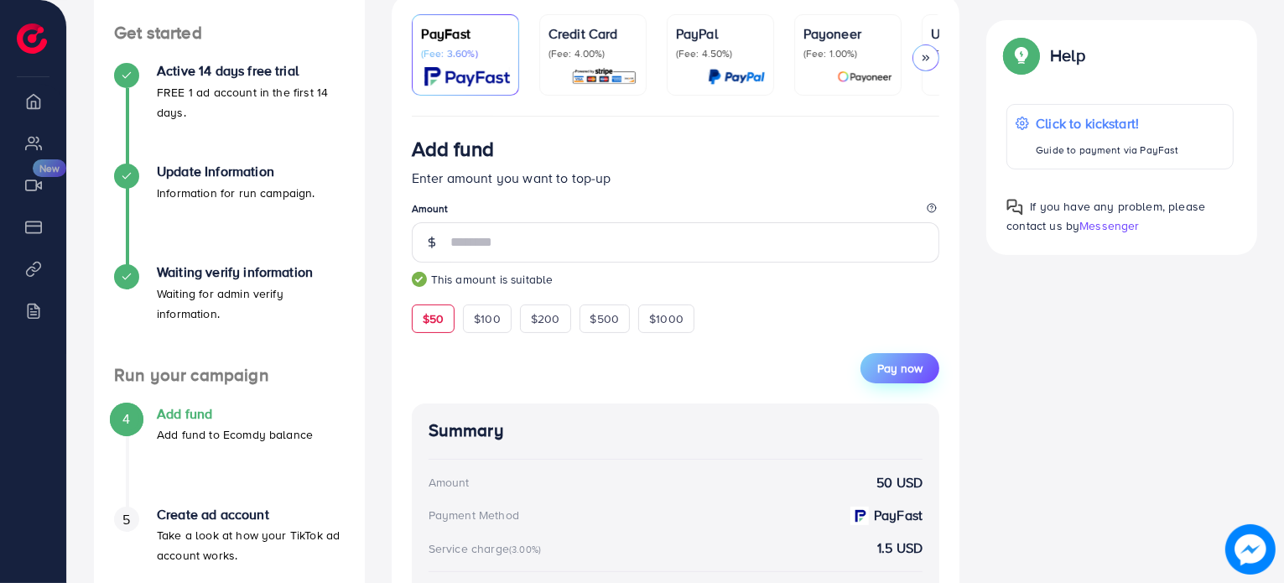
click at [909, 375] on span "Pay now" at bounding box center [899, 368] width 45 height 17
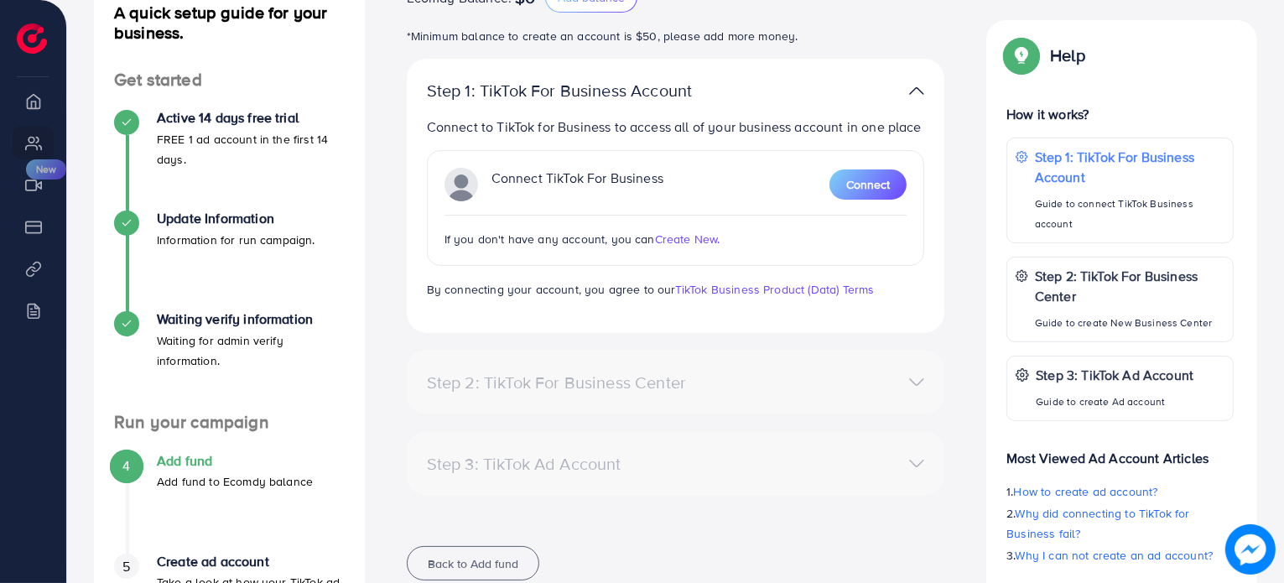
scroll to position [335, 0]
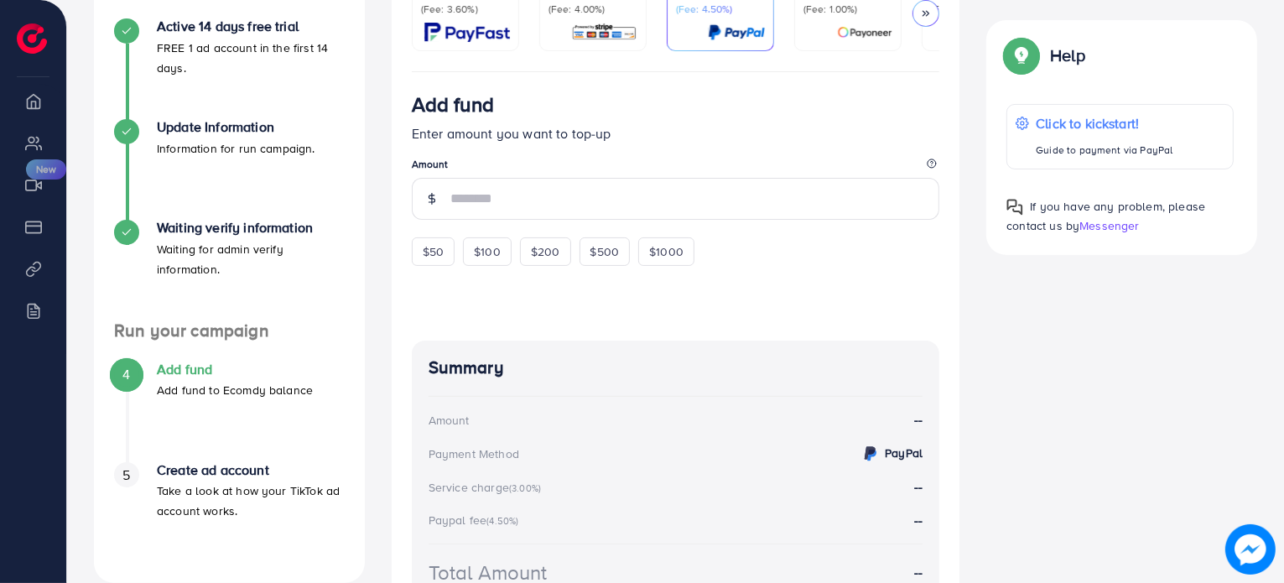
scroll to position [324, 0]
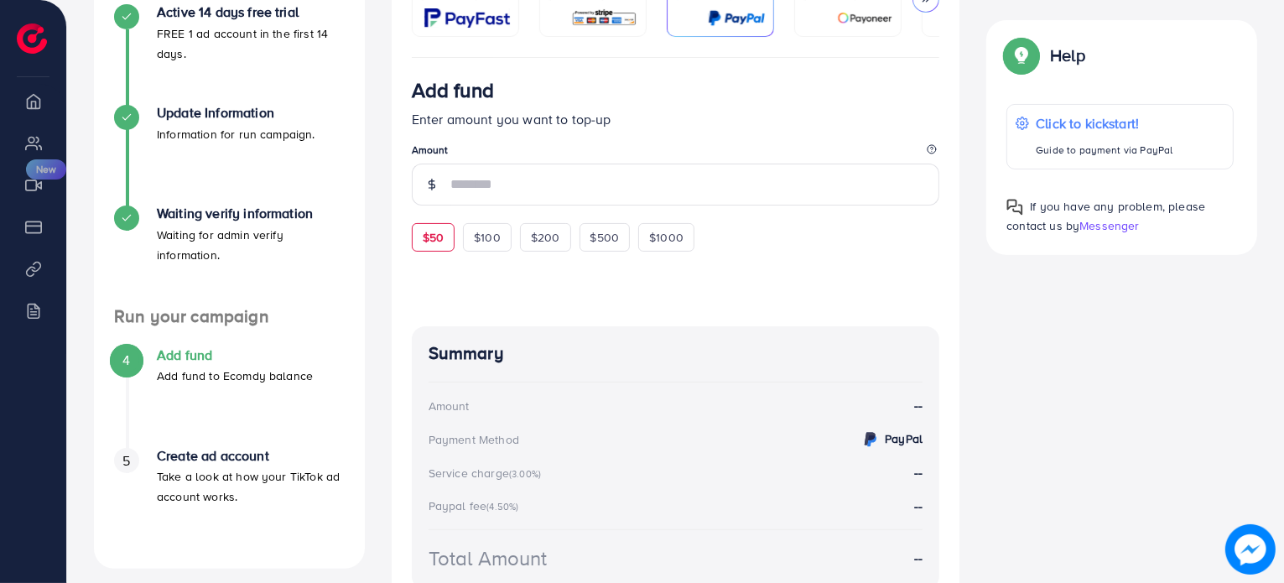
click at [423, 242] on span "$50" at bounding box center [433, 237] width 21 height 17
type input "**"
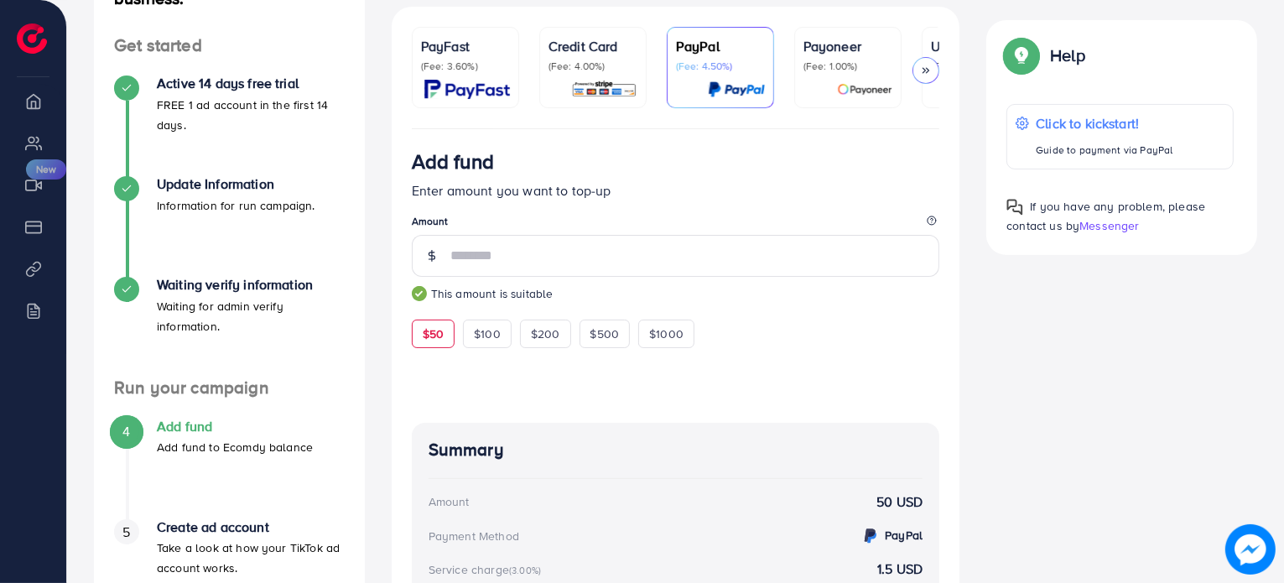
scroll to position [240, 0]
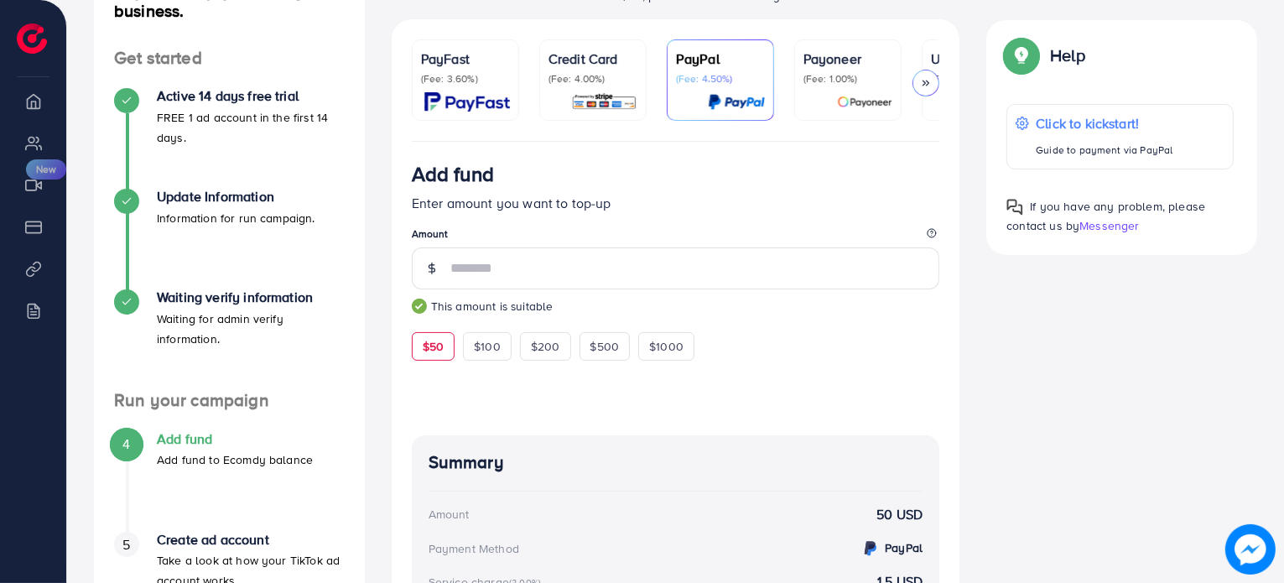
click at [475, 97] on img at bounding box center [467, 101] width 86 height 19
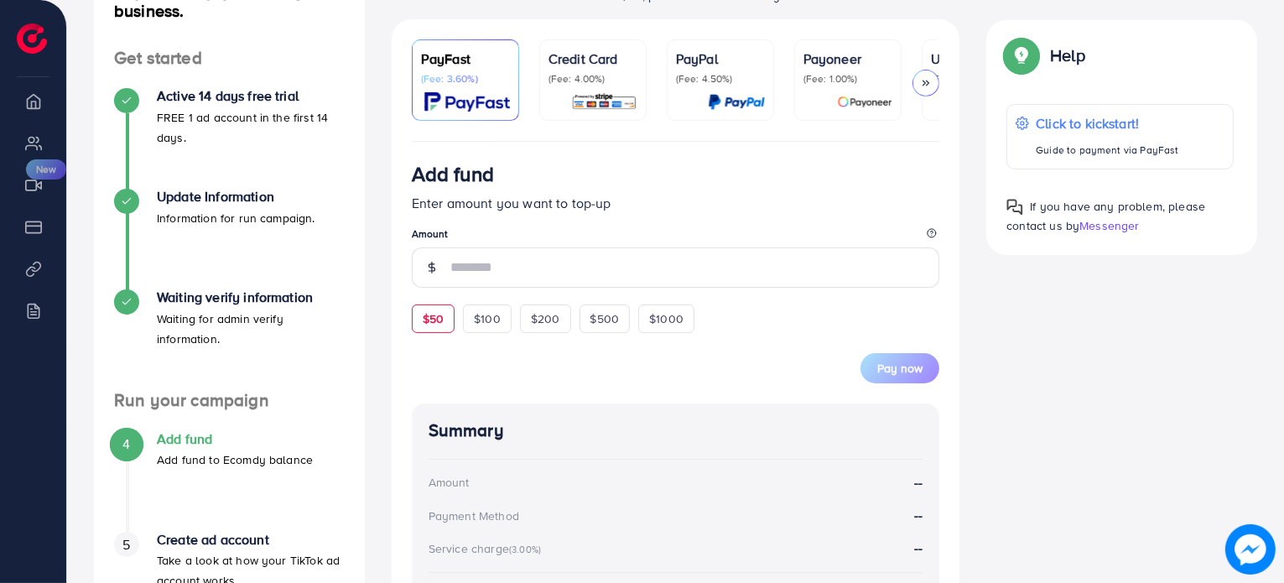
click at [436, 331] on div "$50" at bounding box center [433, 318] width 43 height 29
type input "**"
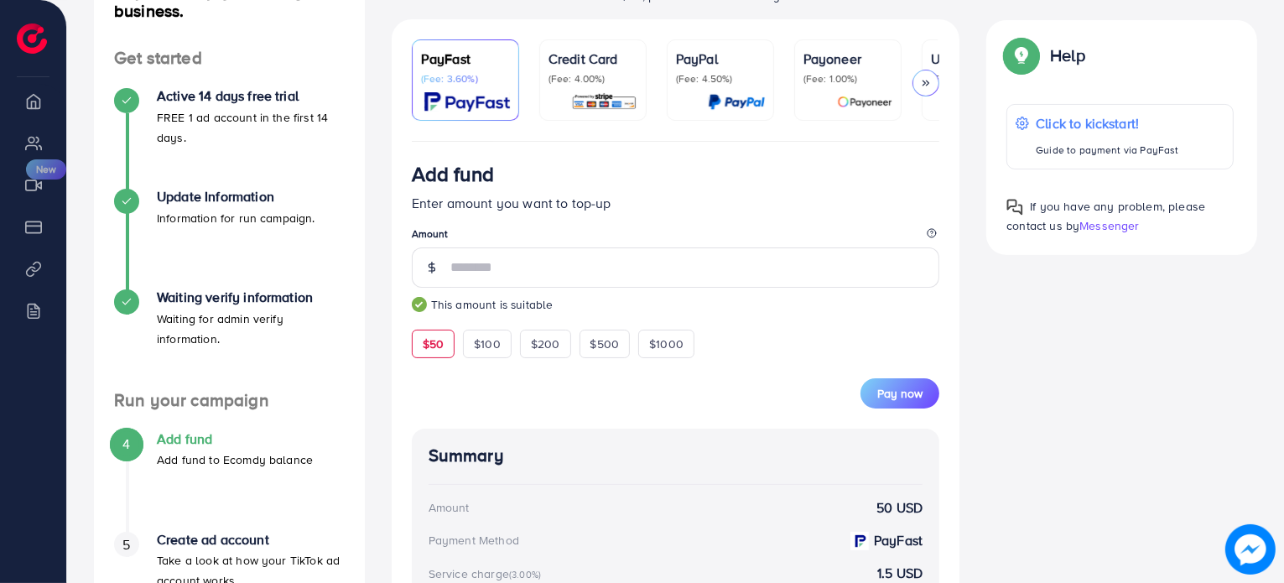
scroll to position [156, 0]
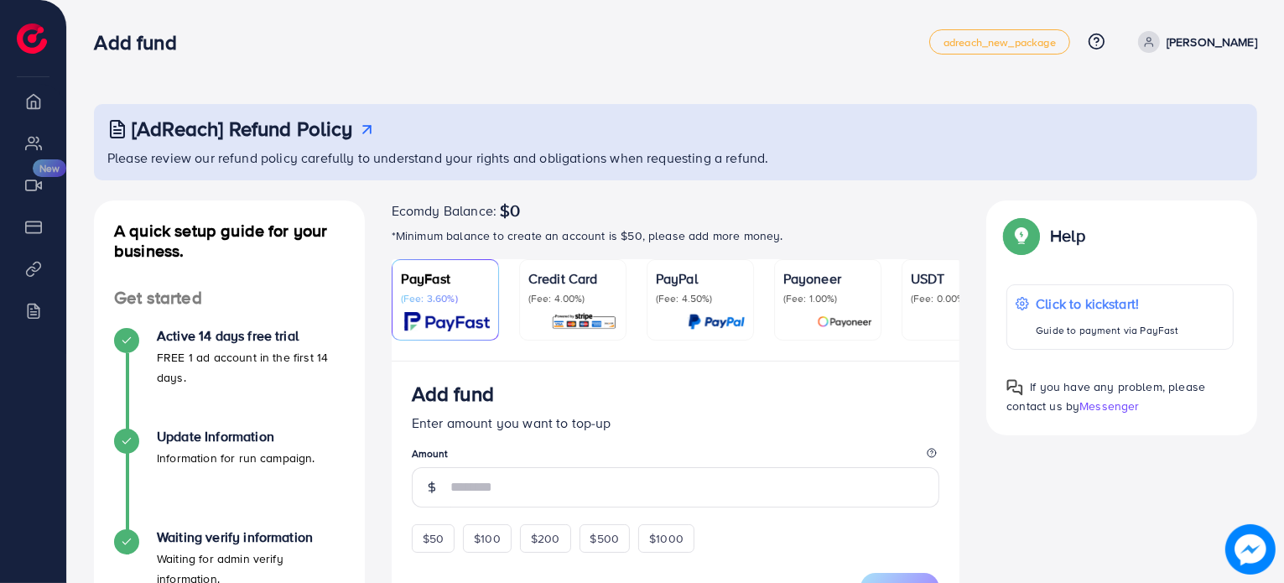
click at [38, 113] on li "Overview" at bounding box center [33, 101] width 66 height 34
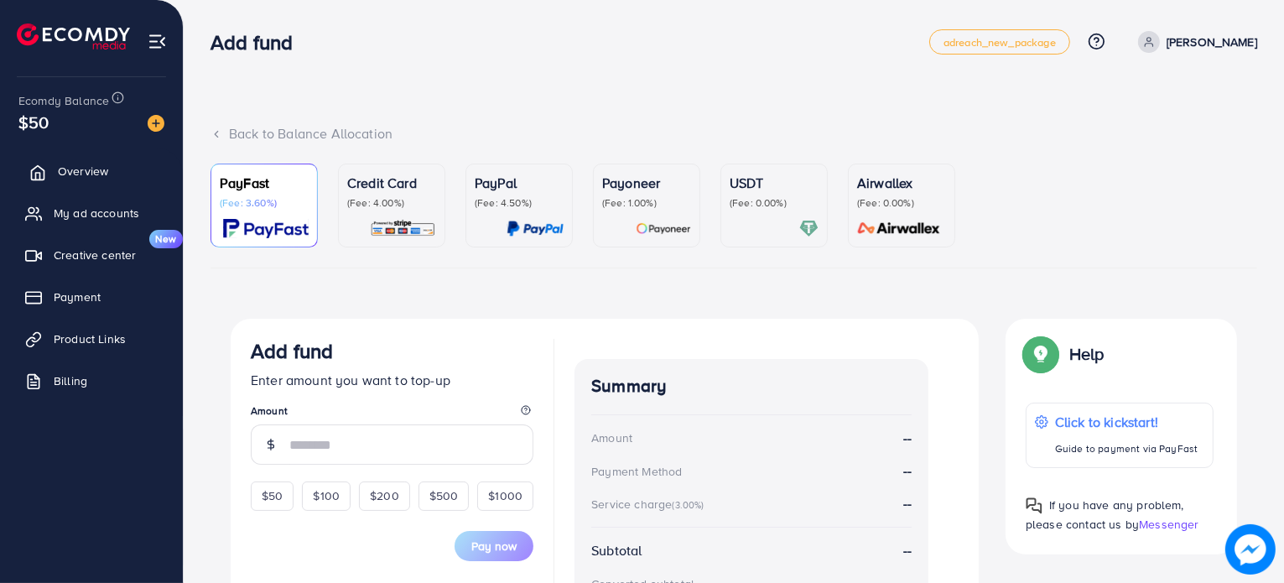
click at [86, 174] on span "Overview" at bounding box center [83, 171] width 50 height 17
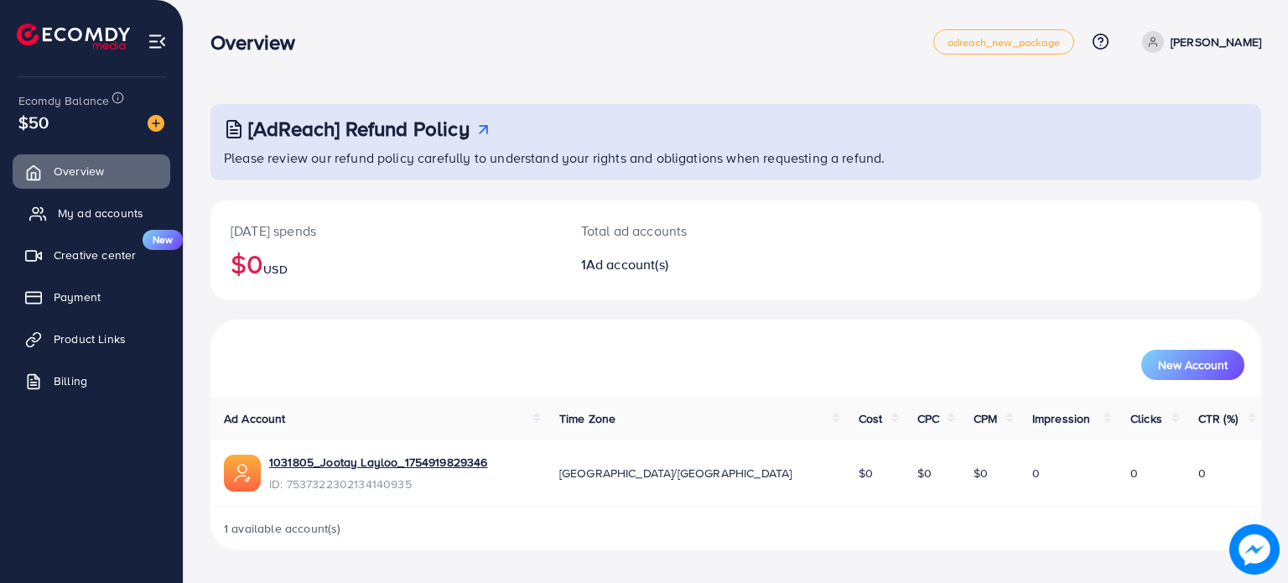
click at [95, 219] on span "My ad accounts" at bounding box center [101, 213] width 86 height 17
